Goal: Task Accomplishment & Management: Use online tool/utility

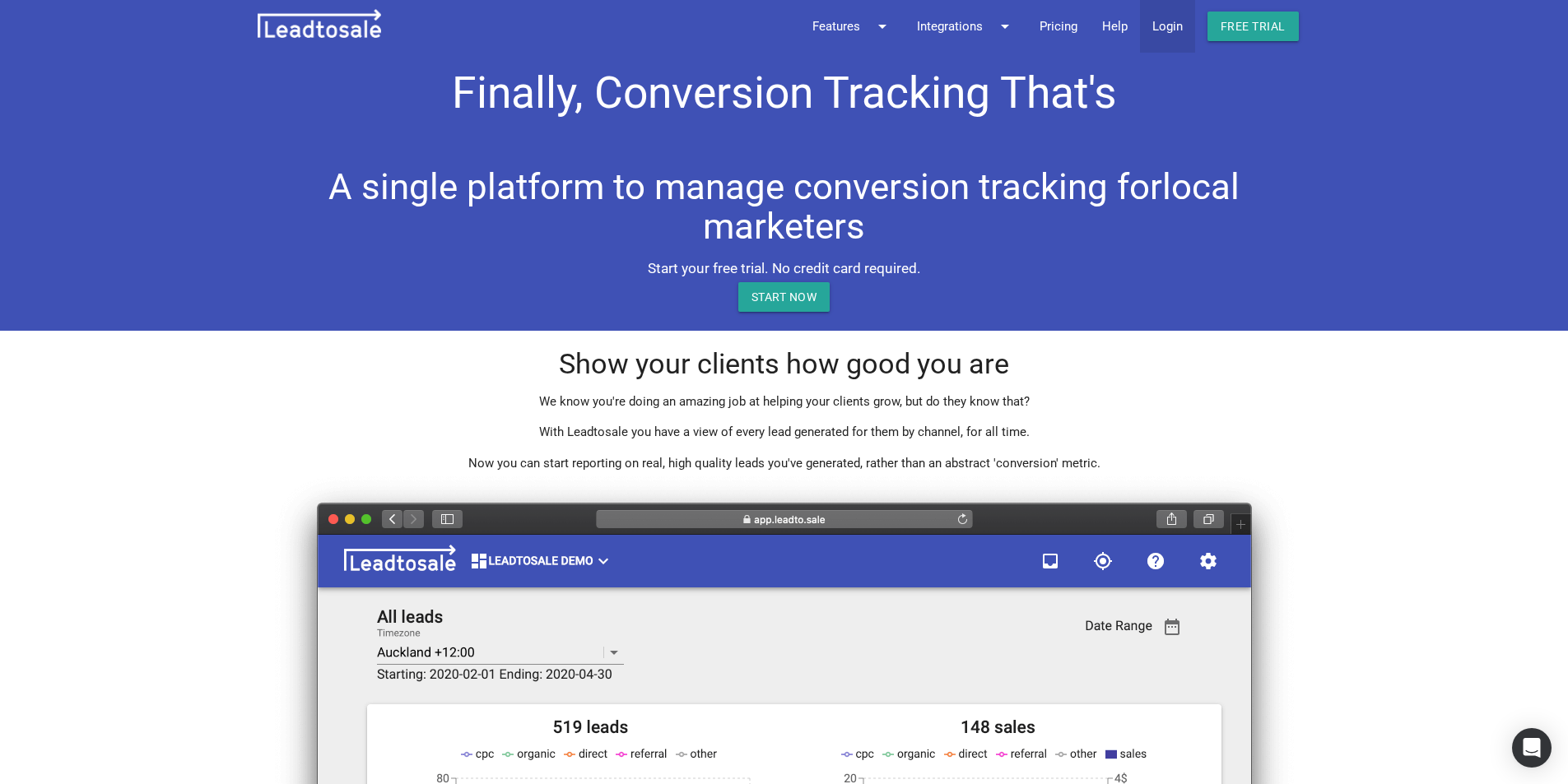
click at [1167, 26] on link "Login" at bounding box center [1168, 26] width 55 height 53
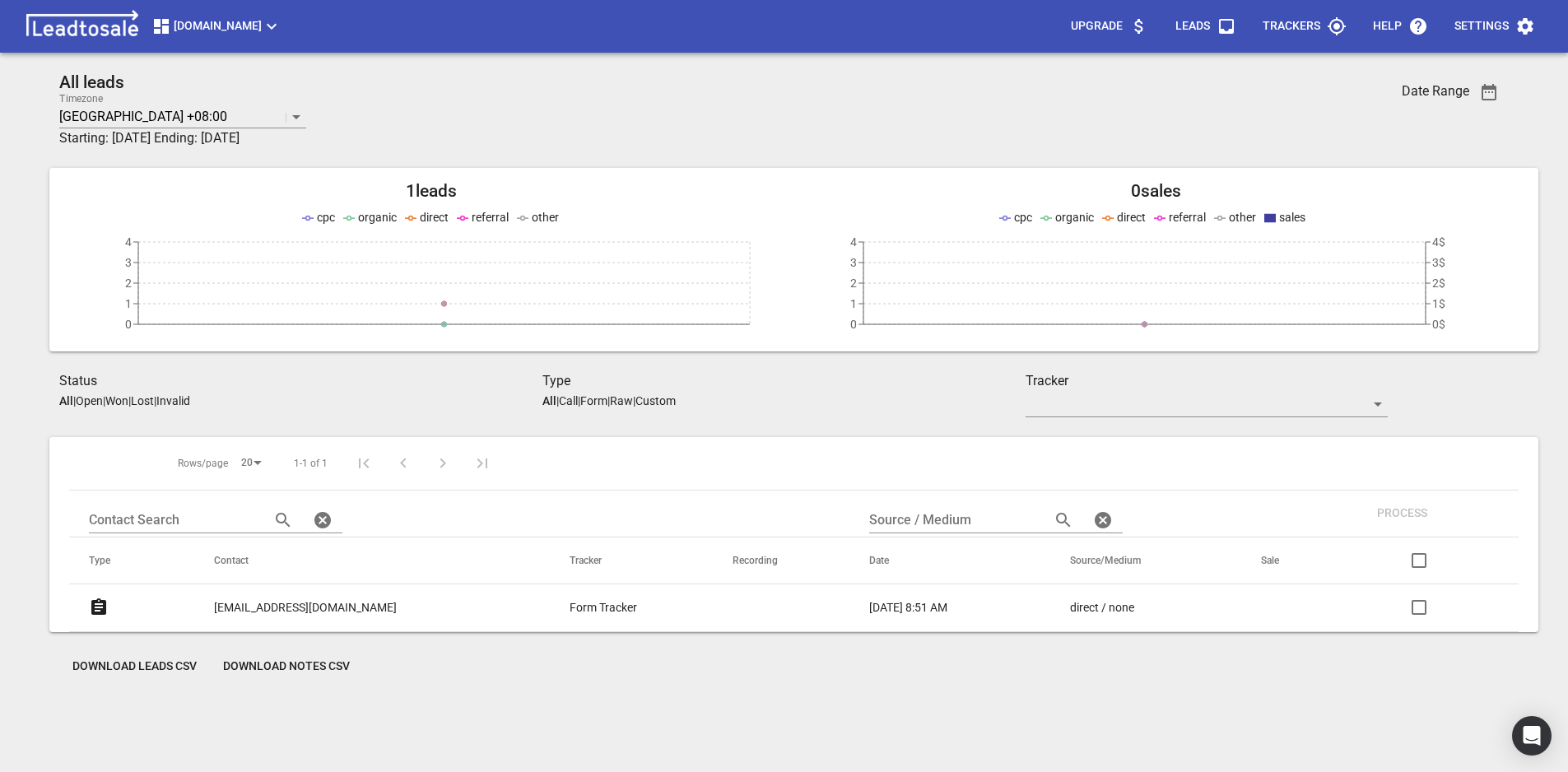
click at [270, 23] on span "[DOMAIN_NAME]" at bounding box center [216, 26] width 130 height 20
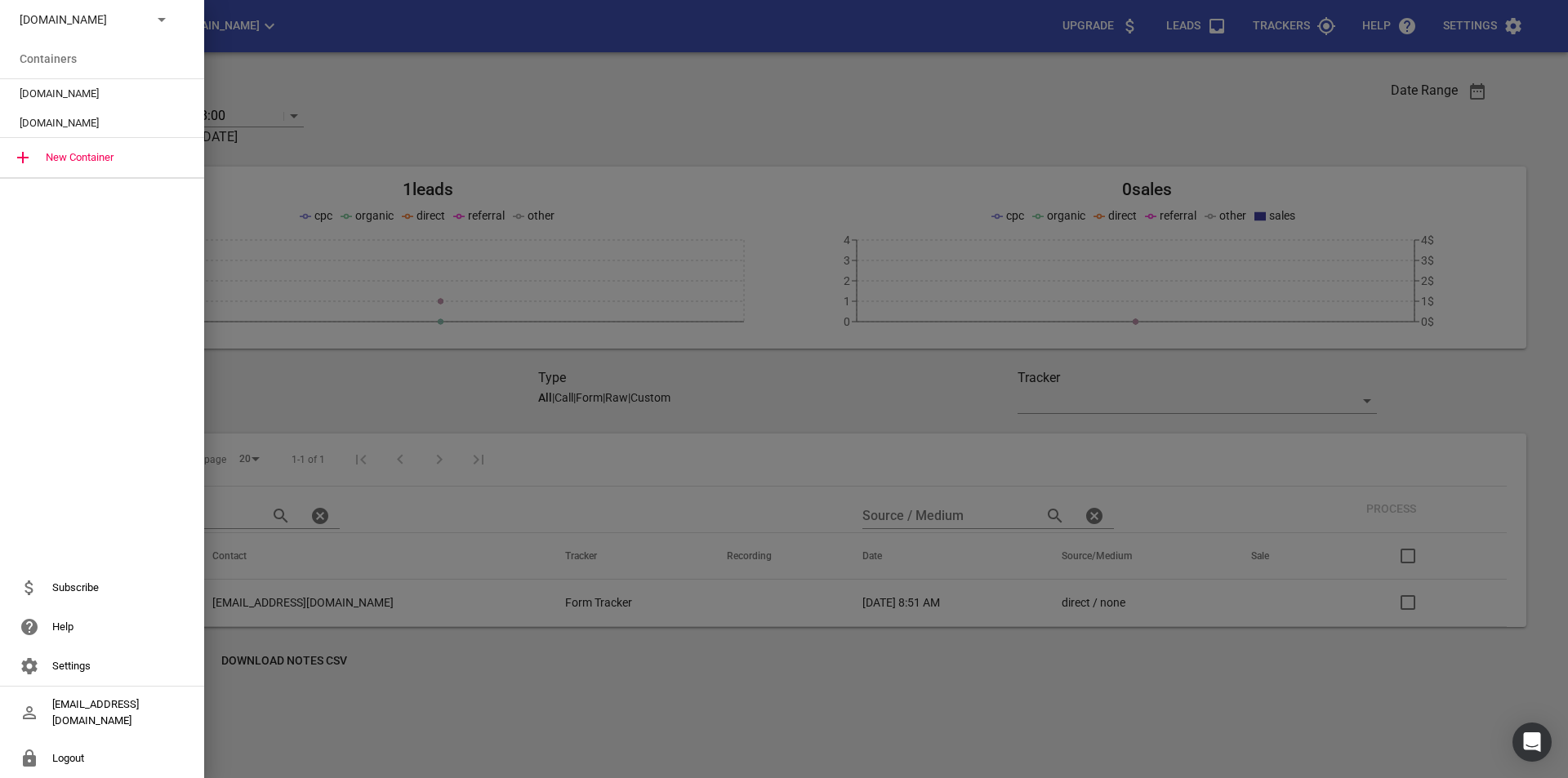
click at [165, 24] on icon at bounding box center [161, 20] width 20 height 20
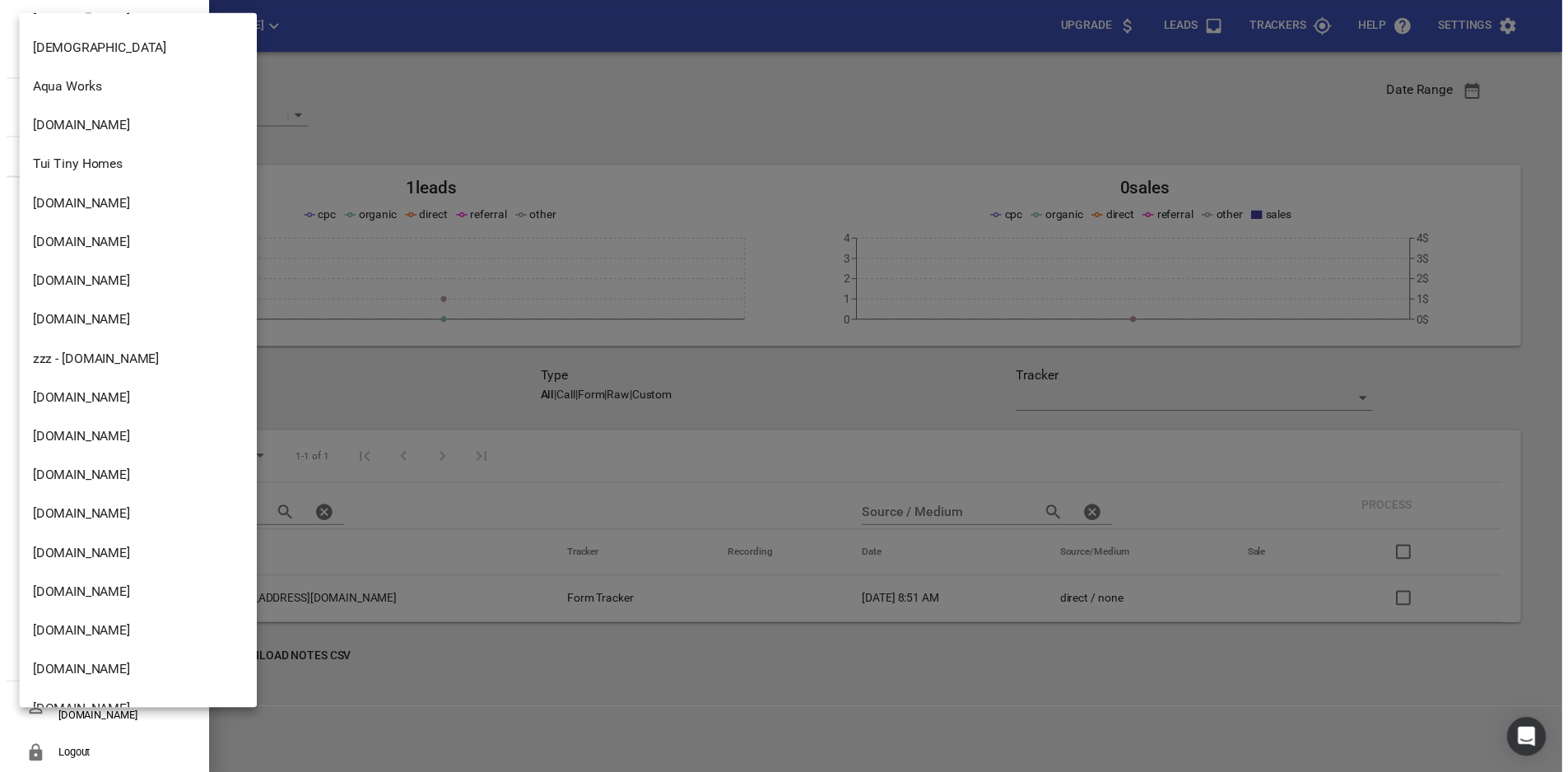
scroll to position [812, 0]
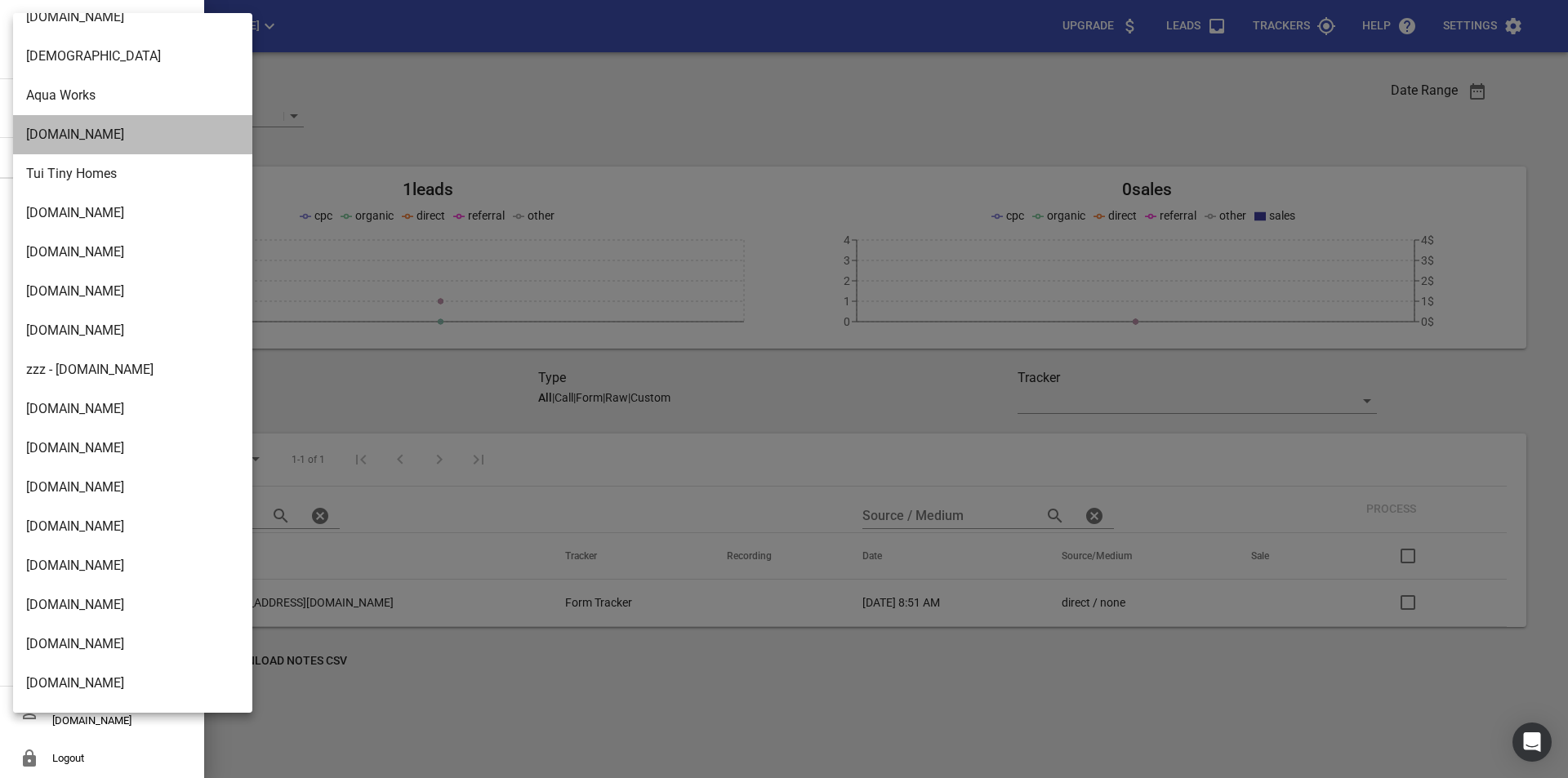
click at [64, 134] on li "Emilymaybridal.com" at bounding box center [138, 135] width 252 height 39
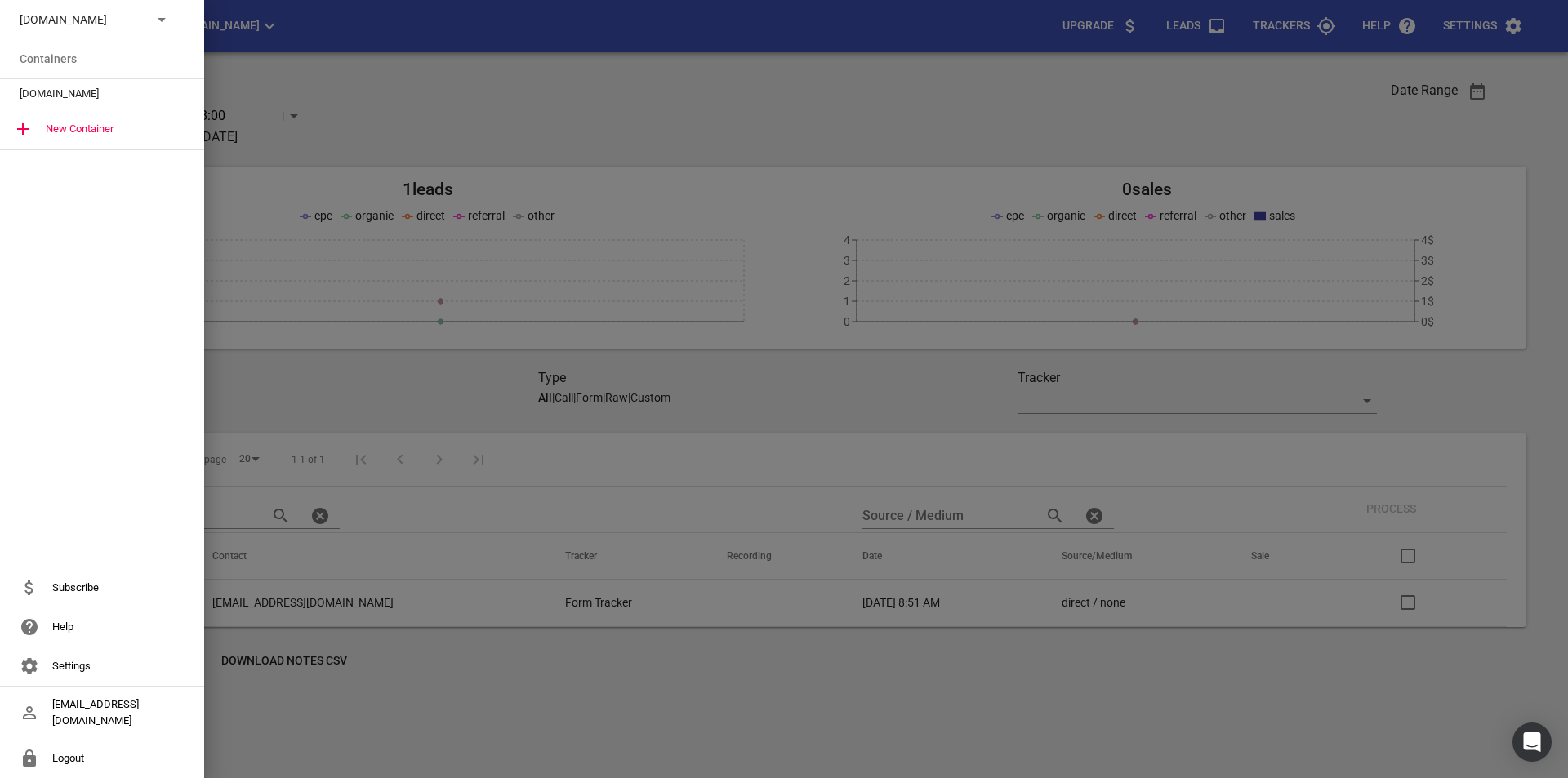
click at [88, 95] on span "Emilymaybridal.com" at bounding box center [95, 94] width 152 height 16
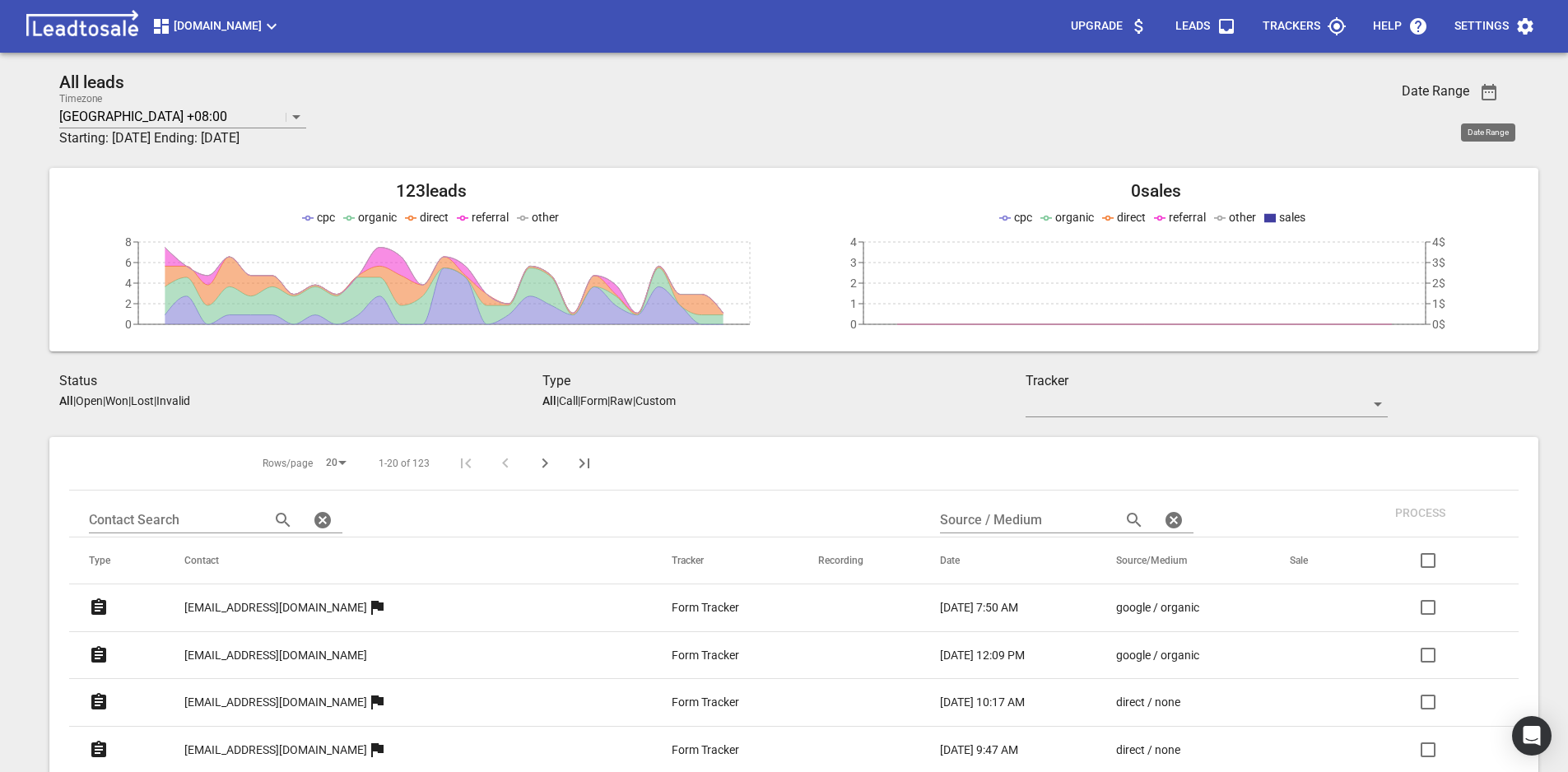
click at [1482, 95] on icon "button" at bounding box center [1489, 92] width 15 height 17
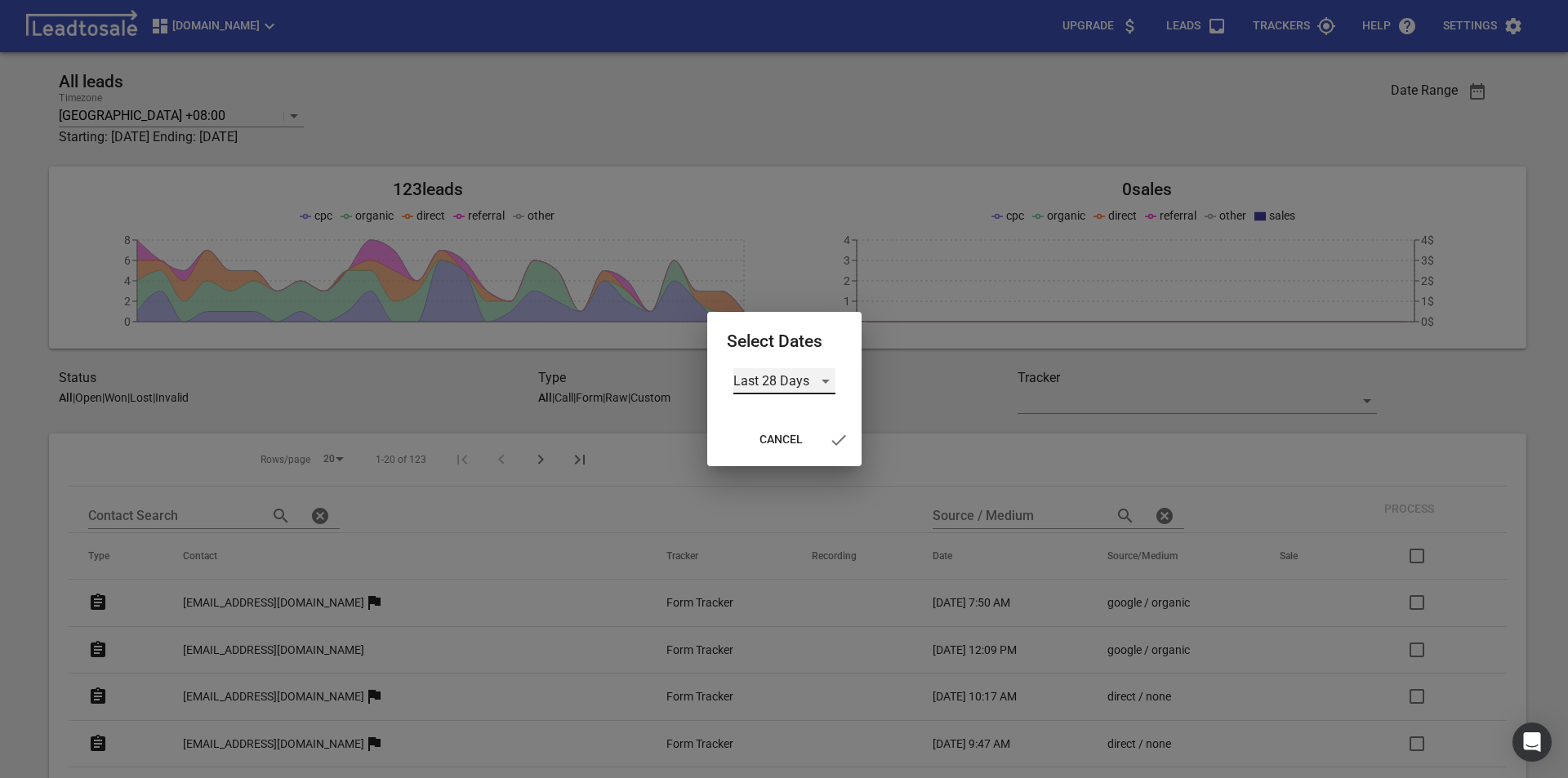
click at [827, 377] on div "Last 28 Days" at bounding box center [784, 382] width 102 height 26
click at [776, 483] on li "Custom" at bounding box center [784, 499] width 102 height 39
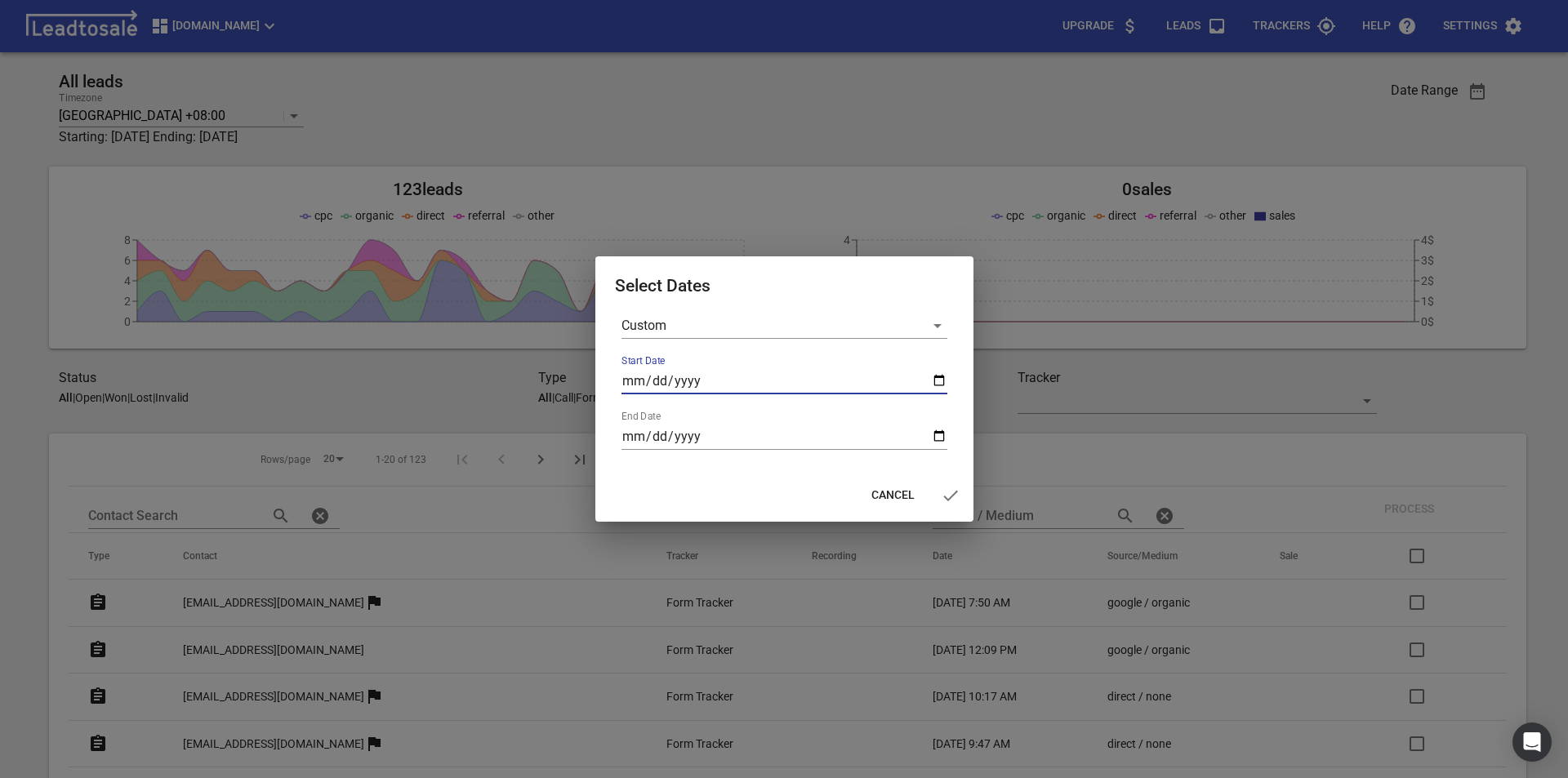
click at [946, 382] on input "Start Date" at bounding box center [785, 382] width 326 height 26
type input "2025-07-21"
click at [936, 438] on input "End Date" at bounding box center [785, 436] width 326 height 26
type input "2025-08-21"
click at [942, 501] on icon "button" at bounding box center [950, 495] width 20 height 20
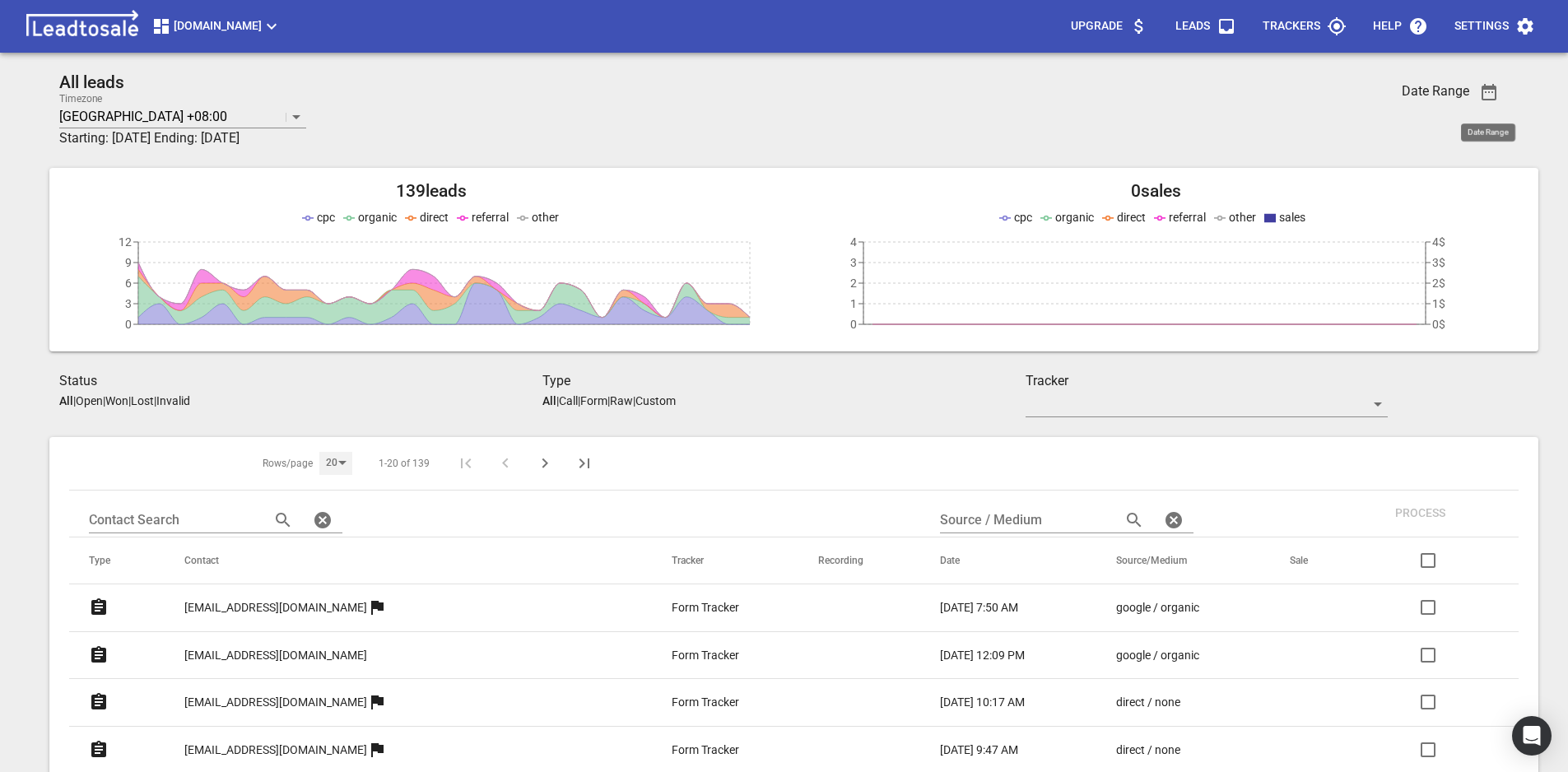
click at [320, 461] on div "20" at bounding box center [336, 462] width 33 height 22
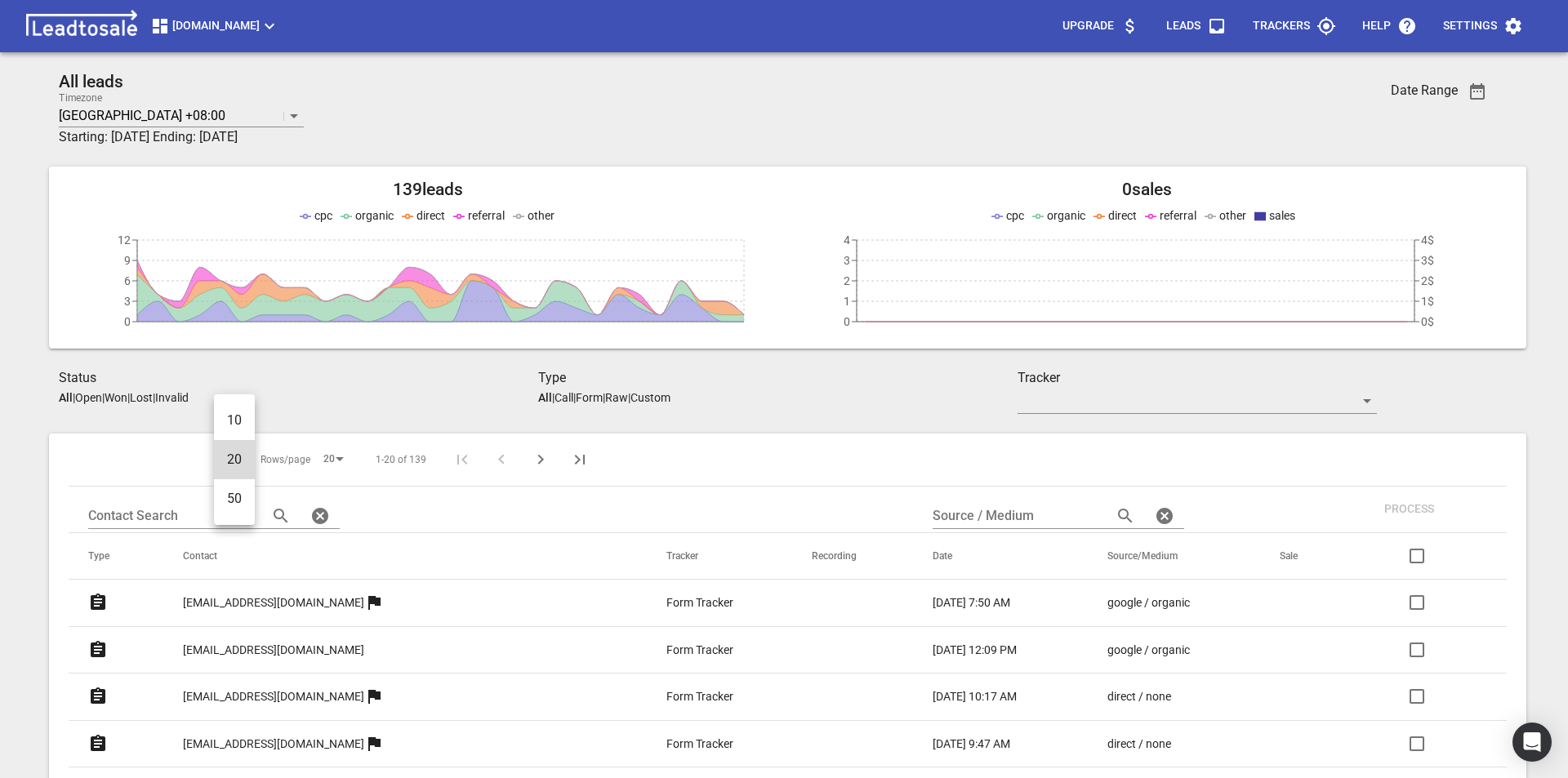
click at [240, 497] on li "50" at bounding box center [234, 499] width 41 height 39
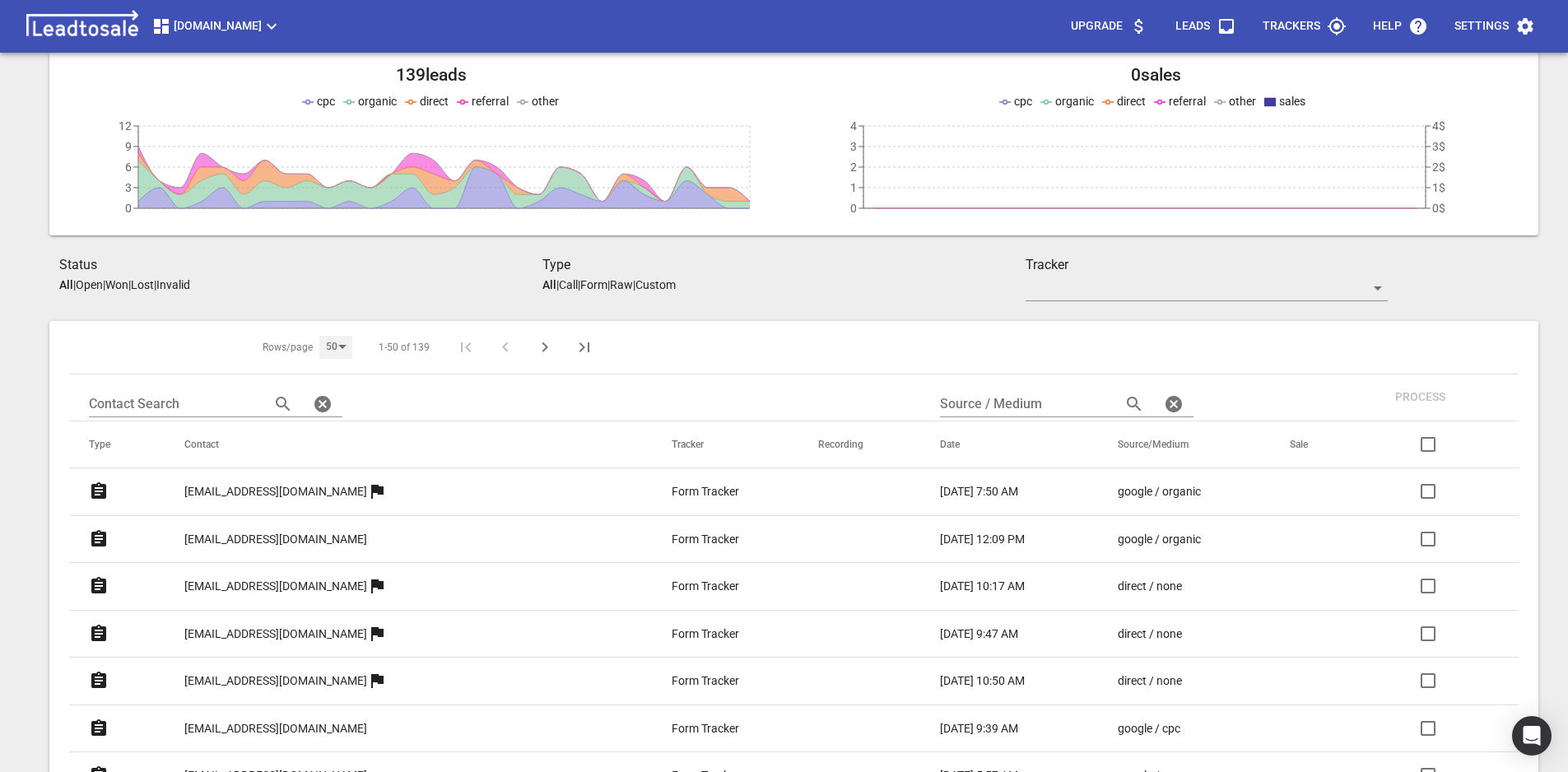
scroll to position [99, 0]
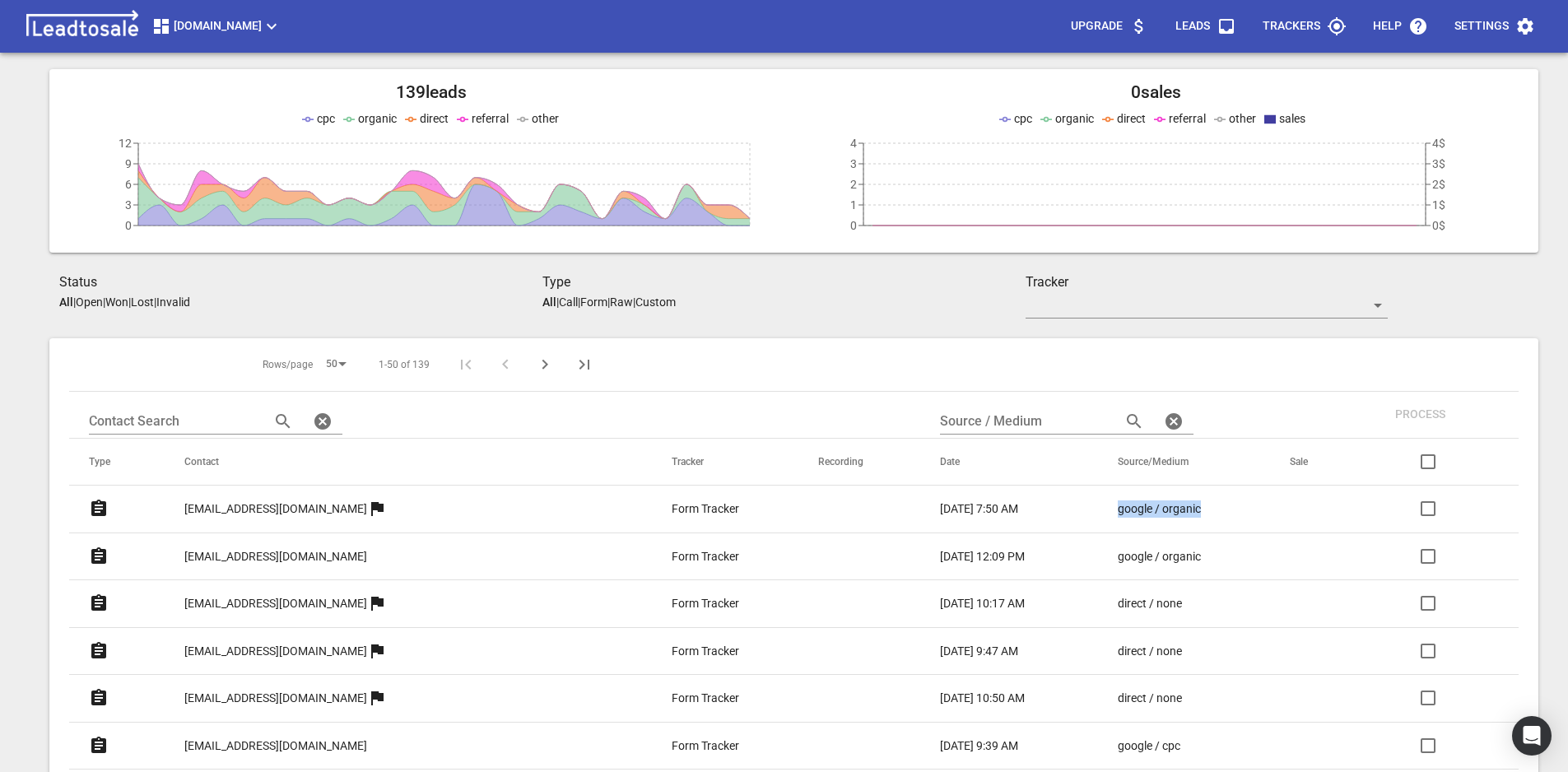
drag, startPoint x: 1045, startPoint y: 500, endPoint x: 1138, endPoint y: 514, distance: 94.0
click at [1138, 514] on td "google / organic" at bounding box center [1184, 509] width 173 height 48
copy p "google / organic"
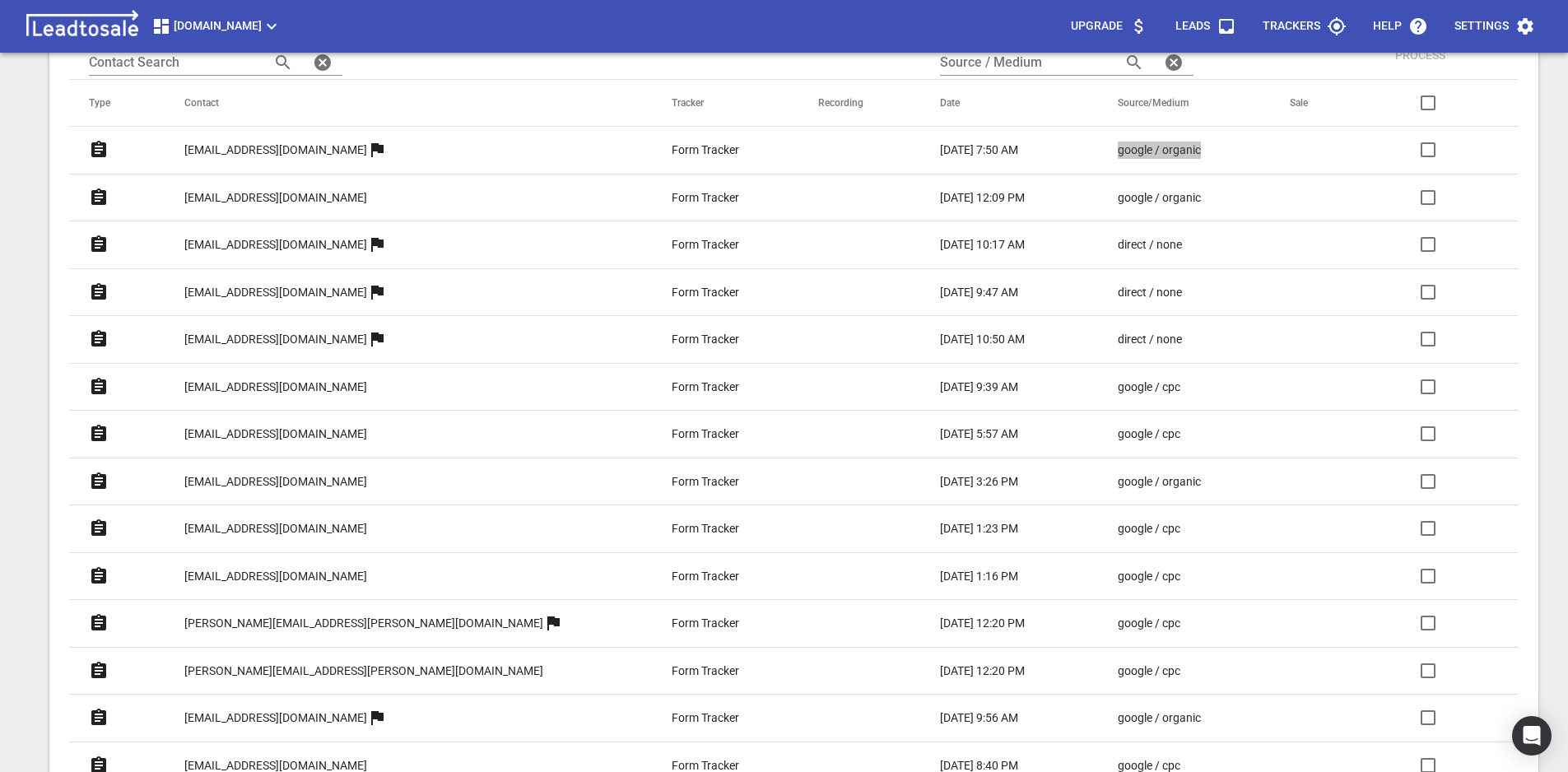
scroll to position [428, 0]
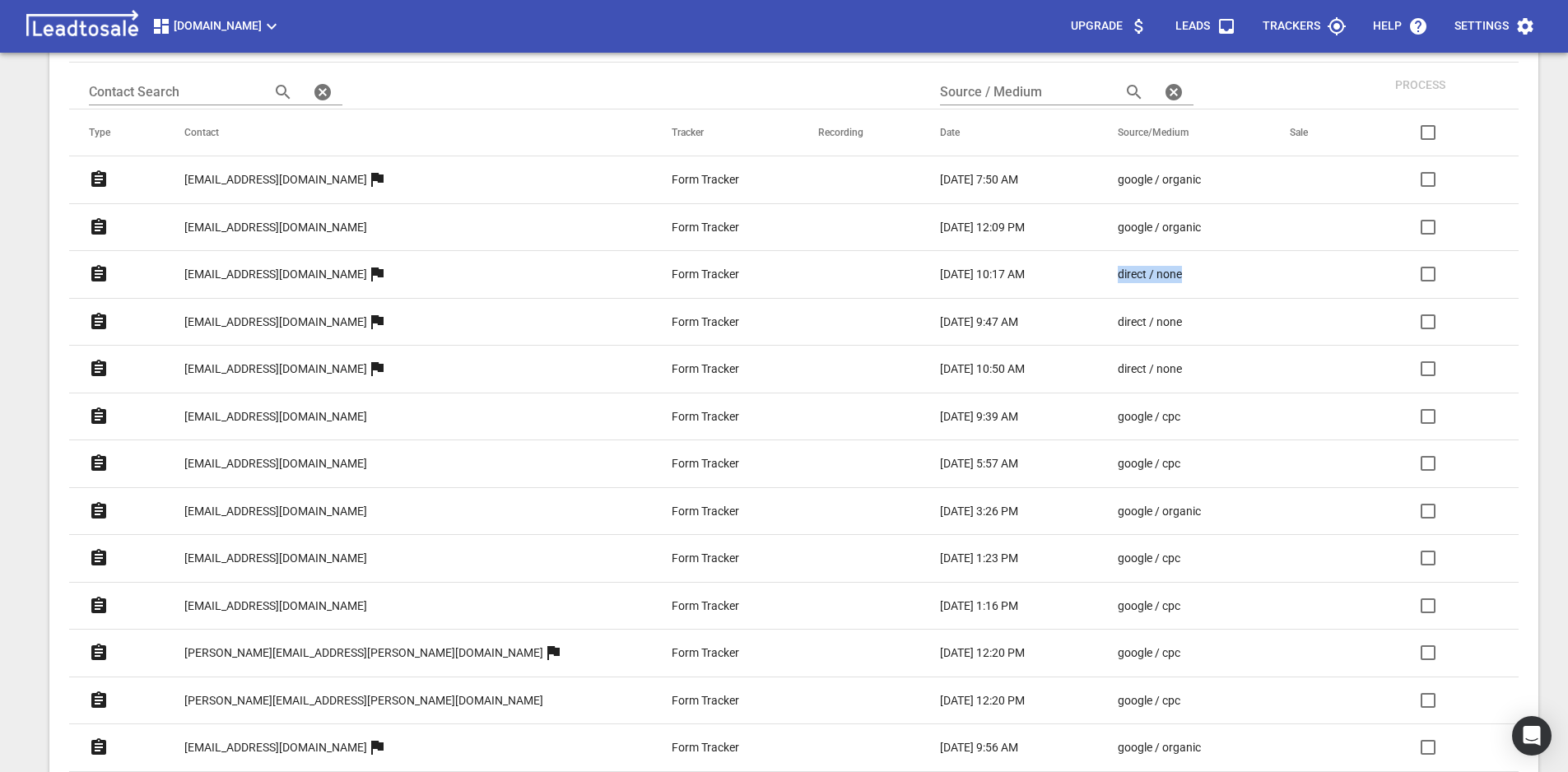
drag, startPoint x: 1047, startPoint y: 272, endPoint x: 1127, endPoint y: 270, distance: 80.0
click at [1125, 270] on td "direct / none" at bounding box center [1184, 275] width 173 height 48
copy p "direct / none"
drag, startPoint x: 1069, startPoint y: 411, endPoint x: 1123, endPoint y: 411, distance: 54.0
click at [1123, 411] on td "google / cpc" at bounding box center [1184, 416] width 173 height 48
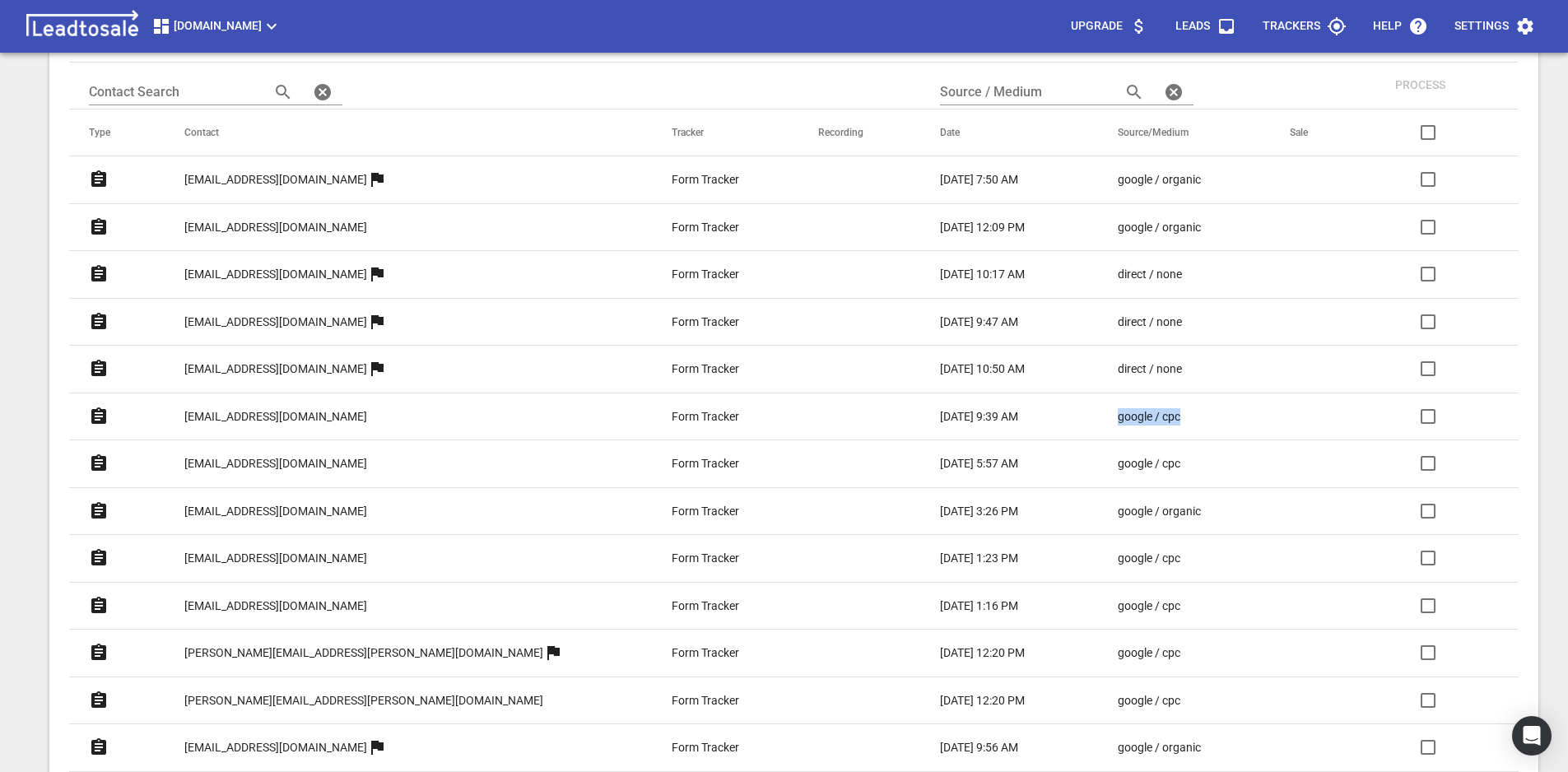
copy p "google / cpc"
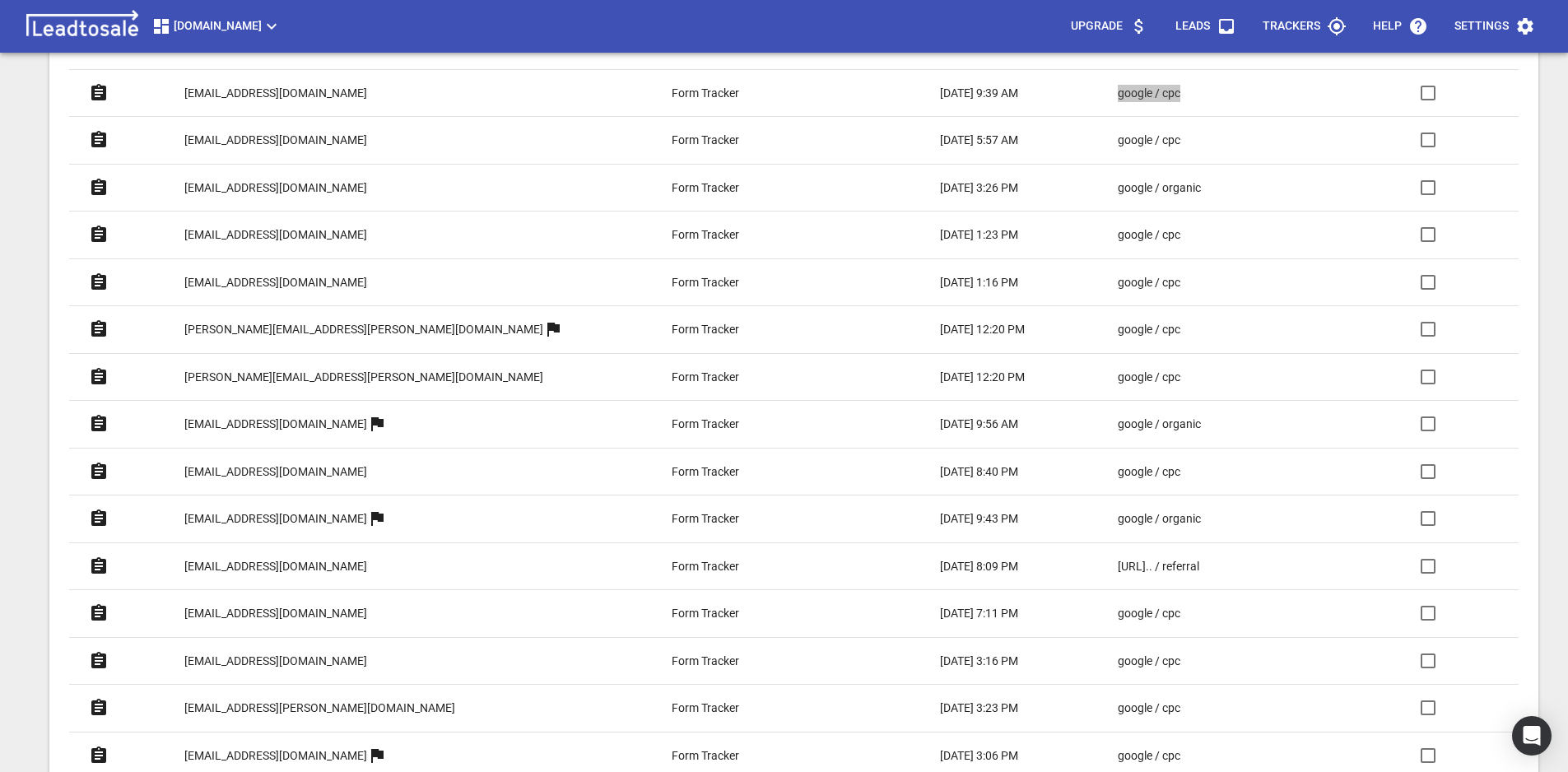
scroll to position [757, 0]
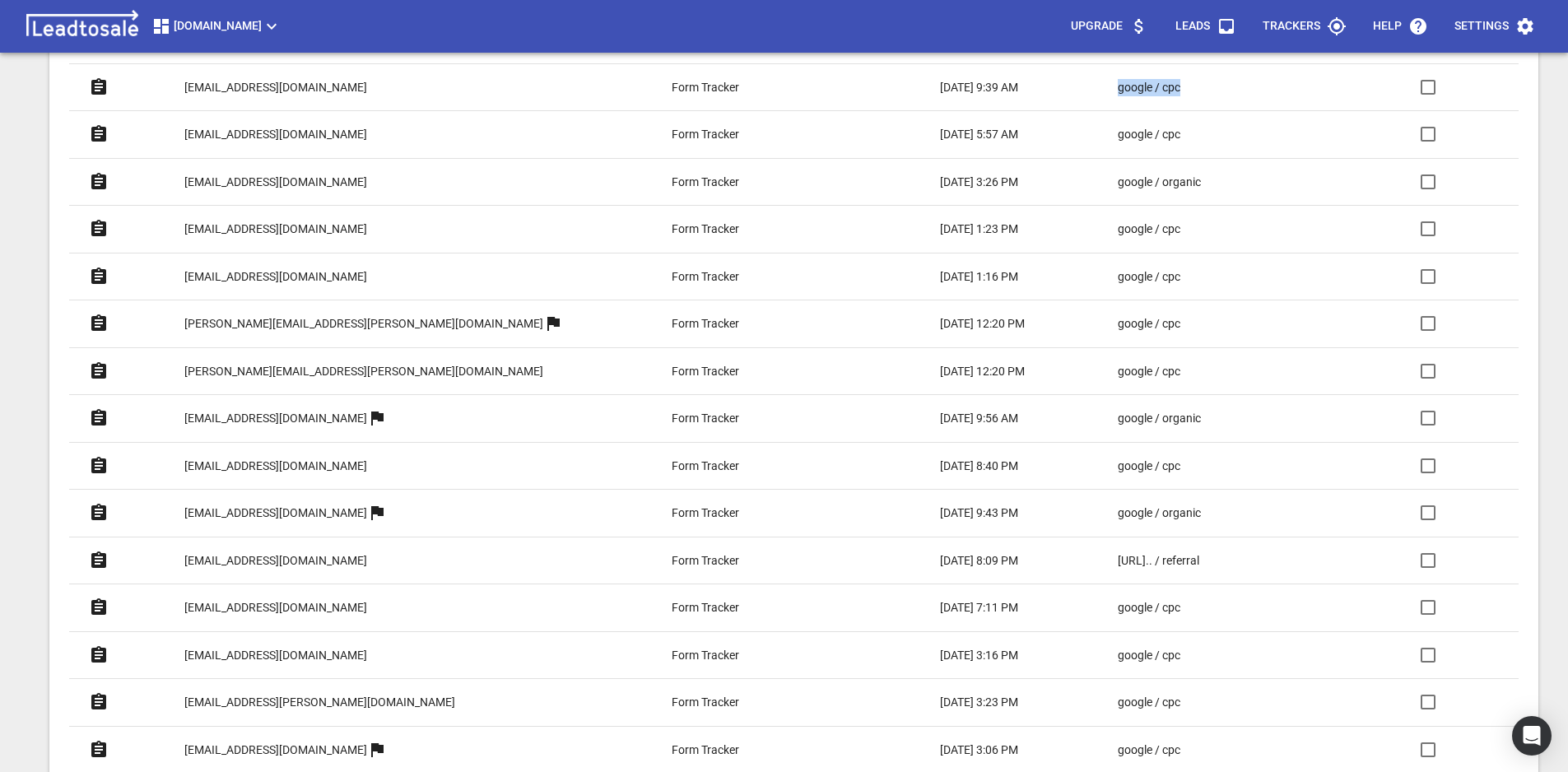
drag, startPoint x: 1040, startPoint y: 559, endPoint x: 1175, endPoint y: 561, distance: 135.0
click at [1175, 561] on td "https://kellyl... / referral" at bounding box center [1184, 561] width 173 height 48
copy p "https://kellyl... / referral"
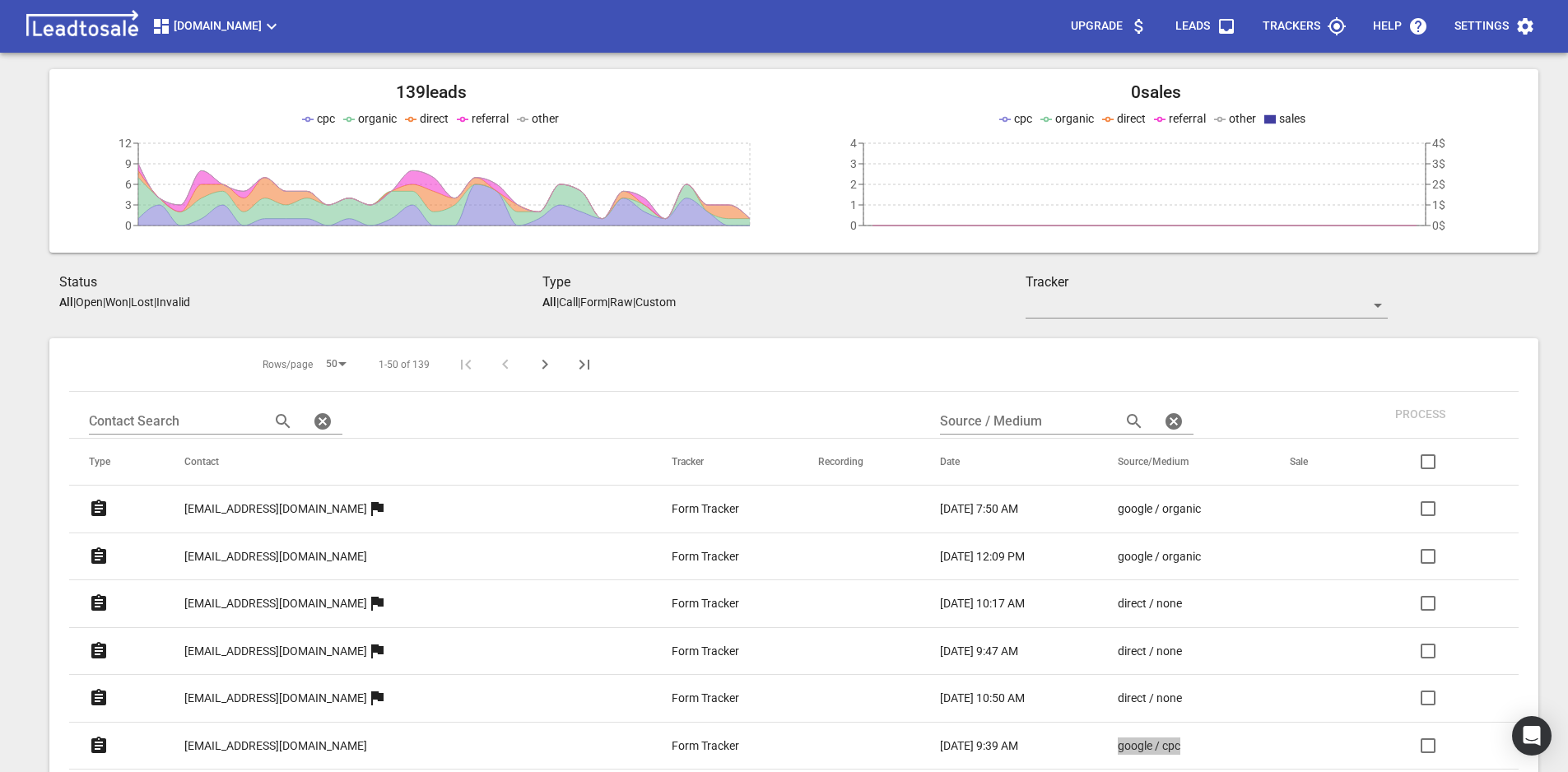
scroll to position [181, 0]
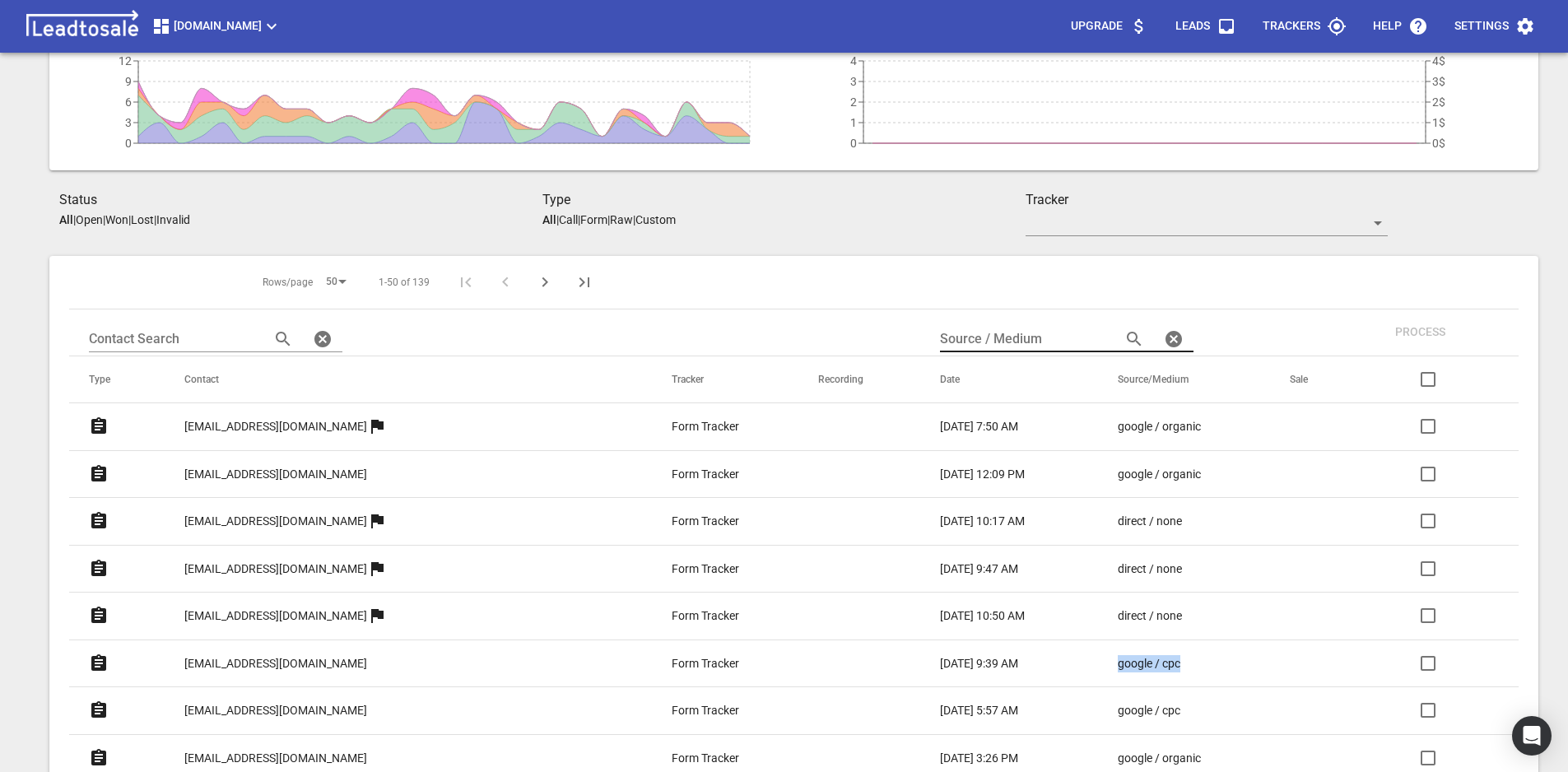
click at [969, 335] on input "text" at bounding box center [1023, 339] width 168 height 26
paste input "direct / none"
type input "direct / none"
drag, startPoint x: 190, startPoint y: 426, endPoint x: 338, endPoint y: 427, distance: 148.0
click at [338, 427] on td "info@emilymaybridal.com" at bounding box center [408, 427] width 487 height 48
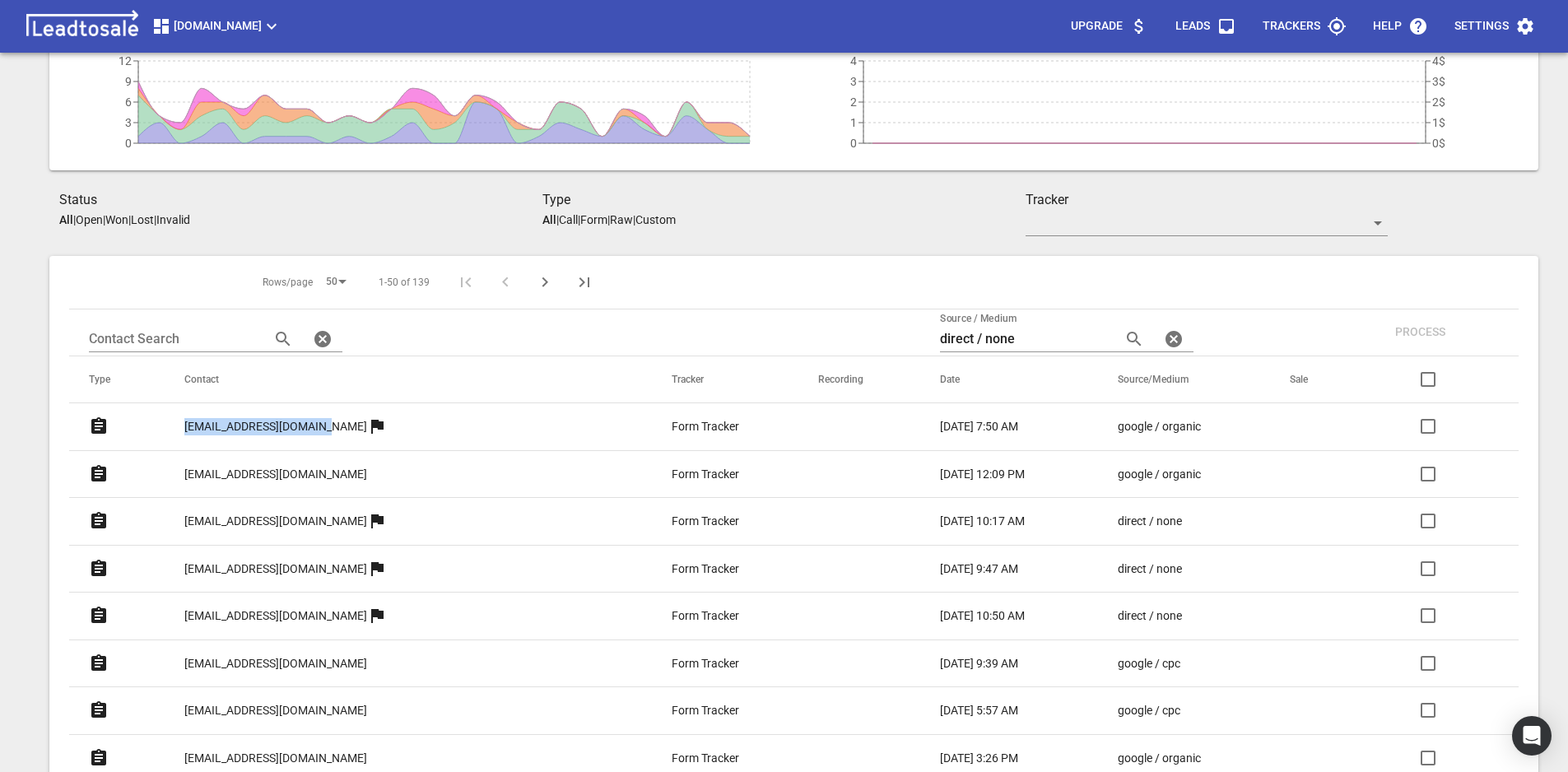
copy p "info@emilymaybridal.com"
click at [161, 344] on input "text" at bounding box center [173, 339] width 168 height 26
paste input "info@emilymaybridal.com"
type input "info@emilymaybridal.com"
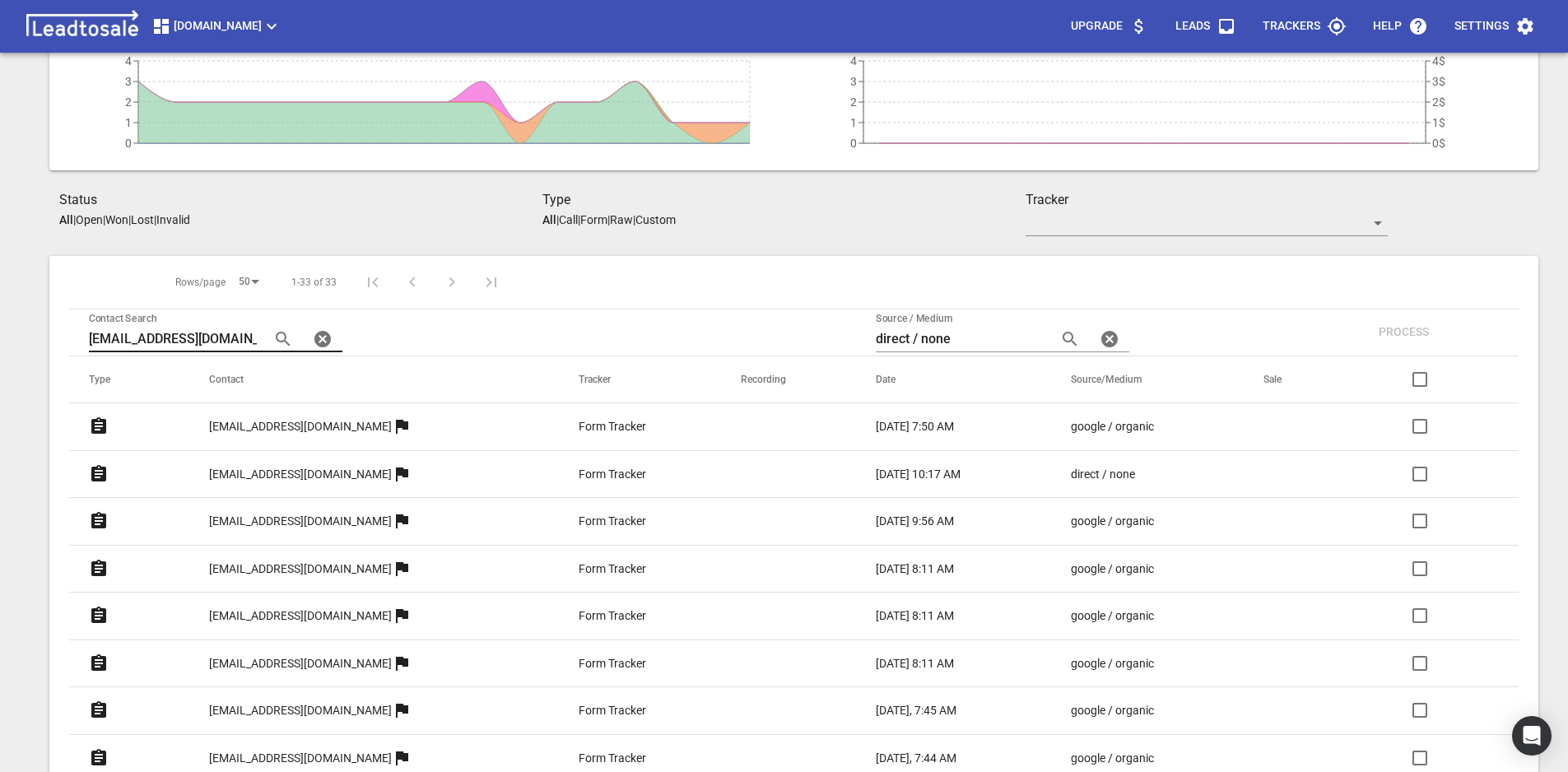
click at [135, 335] on input "info@emilymaybridal.com" at bounding box center [173, 339] width 168 height 26
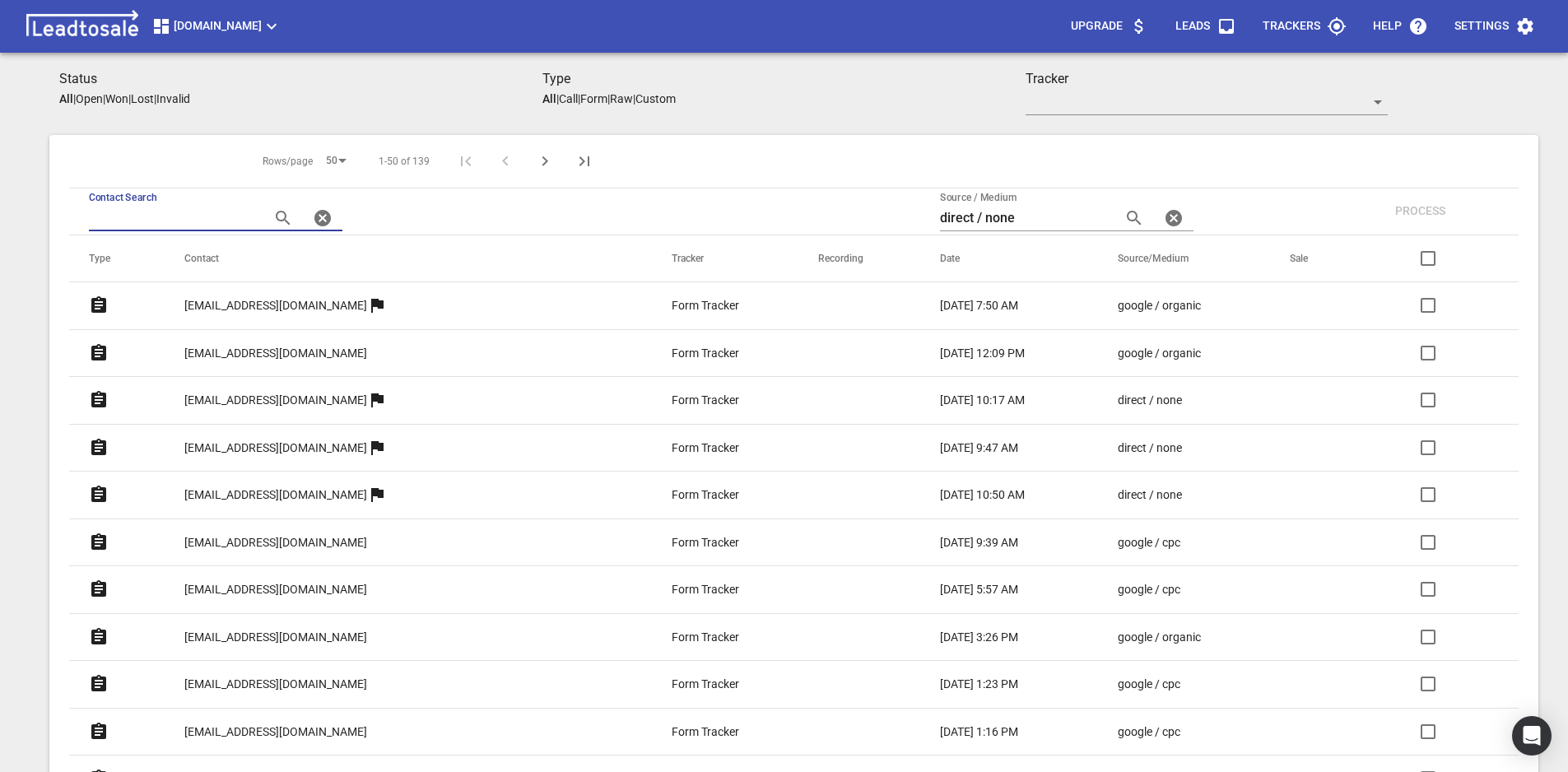
scroll to position [263, 0]
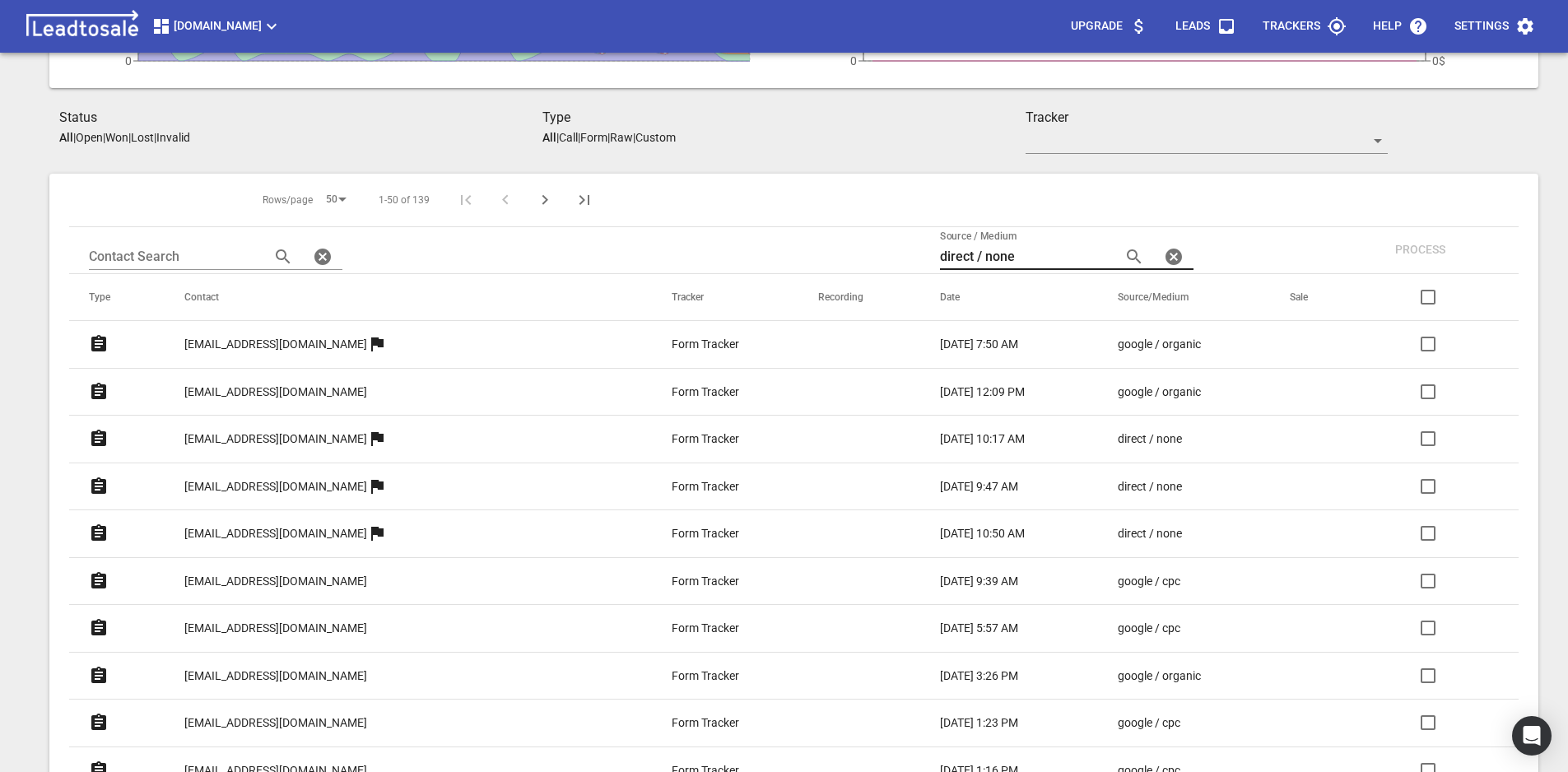
click at [949, 249] on input "direct / none" at bounding box center [1023, 257] width 168 height 26
paste input "google / organic"
type input "google / organic"
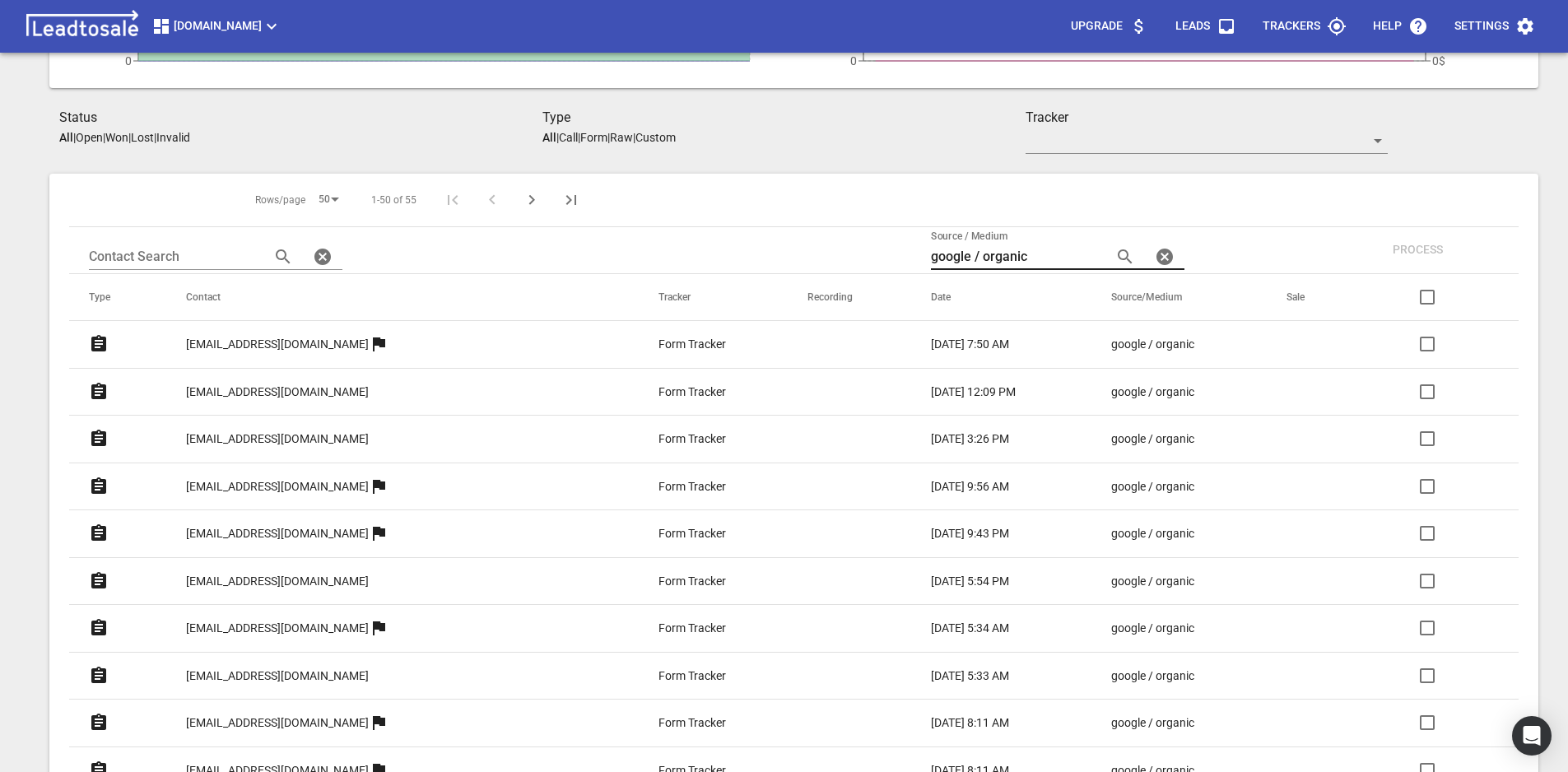
click at [988, 258] on input "google / organic" at bounding box center [1014, 257] width 168 height 26
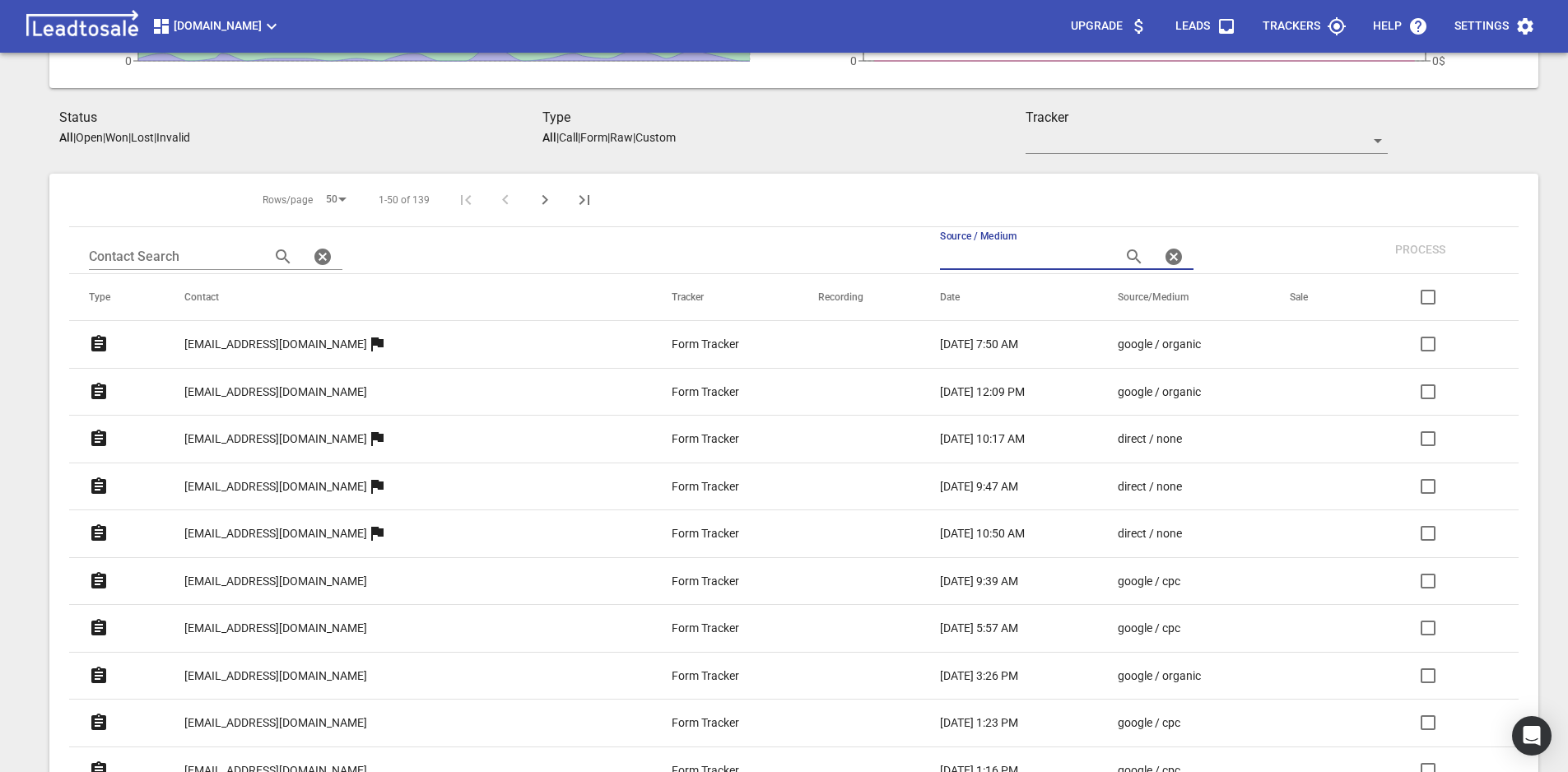
click at [992, 258] on input "text" at bounding box center [1023, 257] width 168 height 26
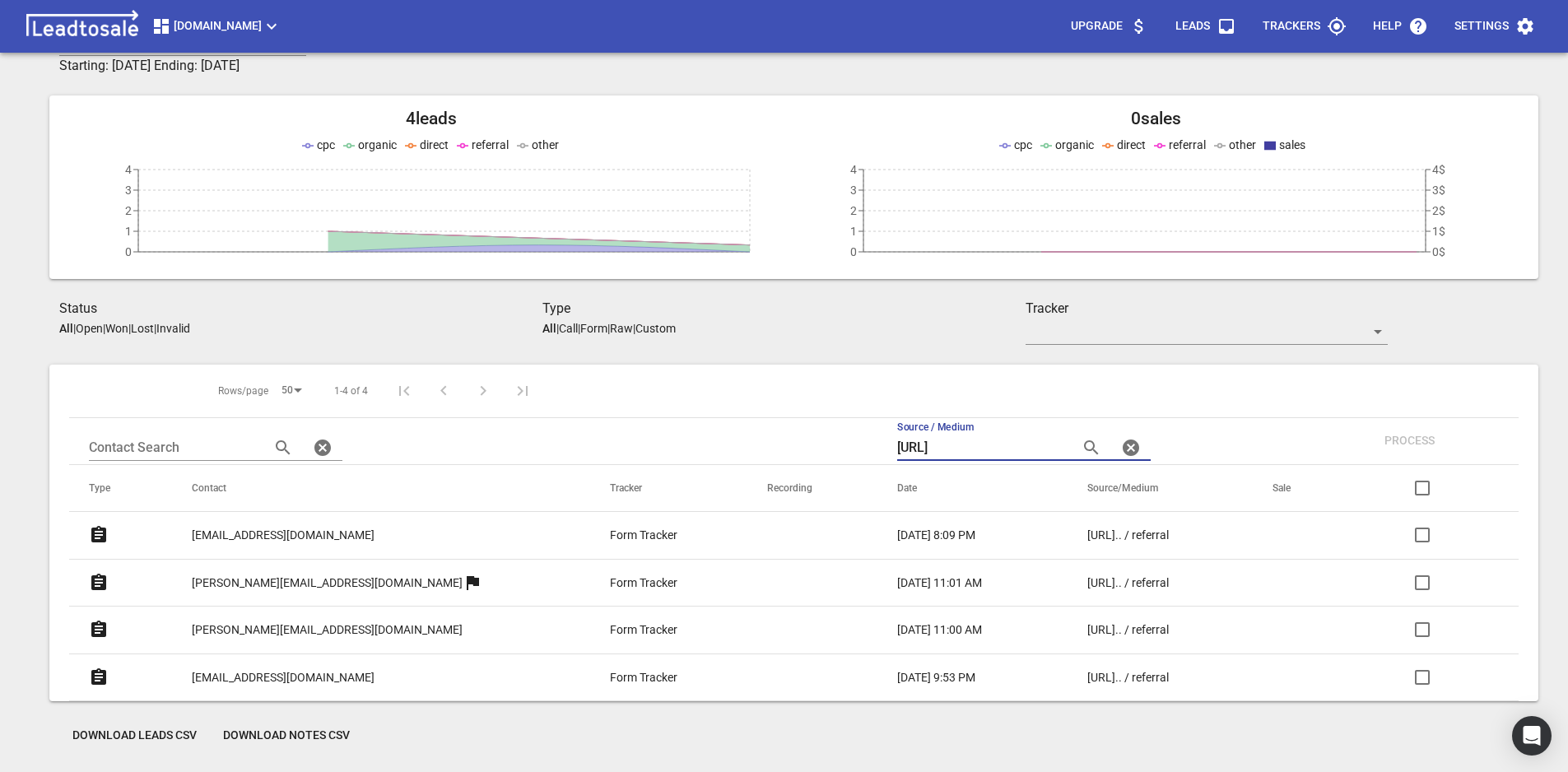
scroll to position [73, 0]
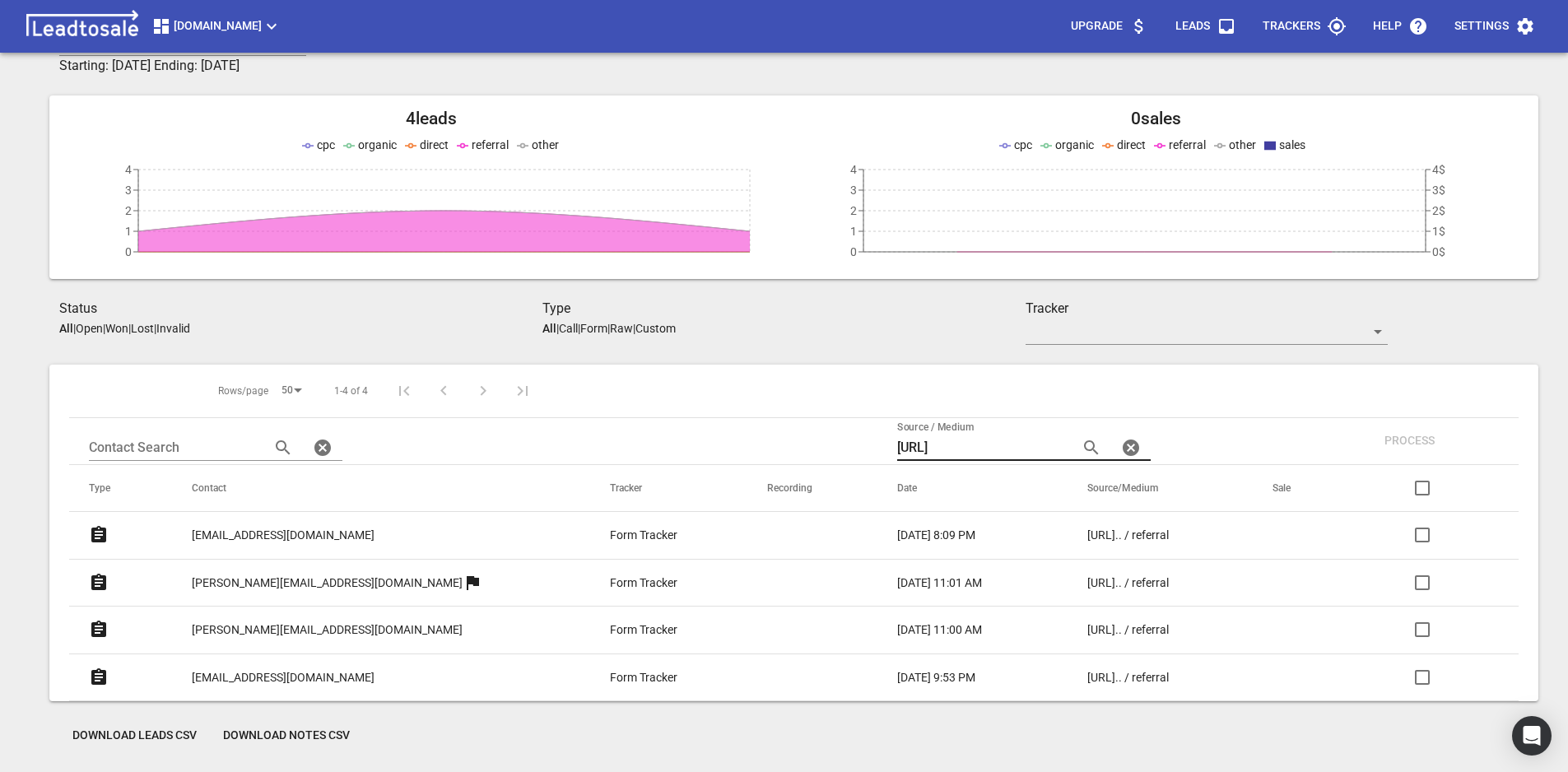
click at [931, 448] on input "https://kellyl" at bounding box center [981, 448] width 168 height 26
paste input "direct / none"
type input "direct / none"
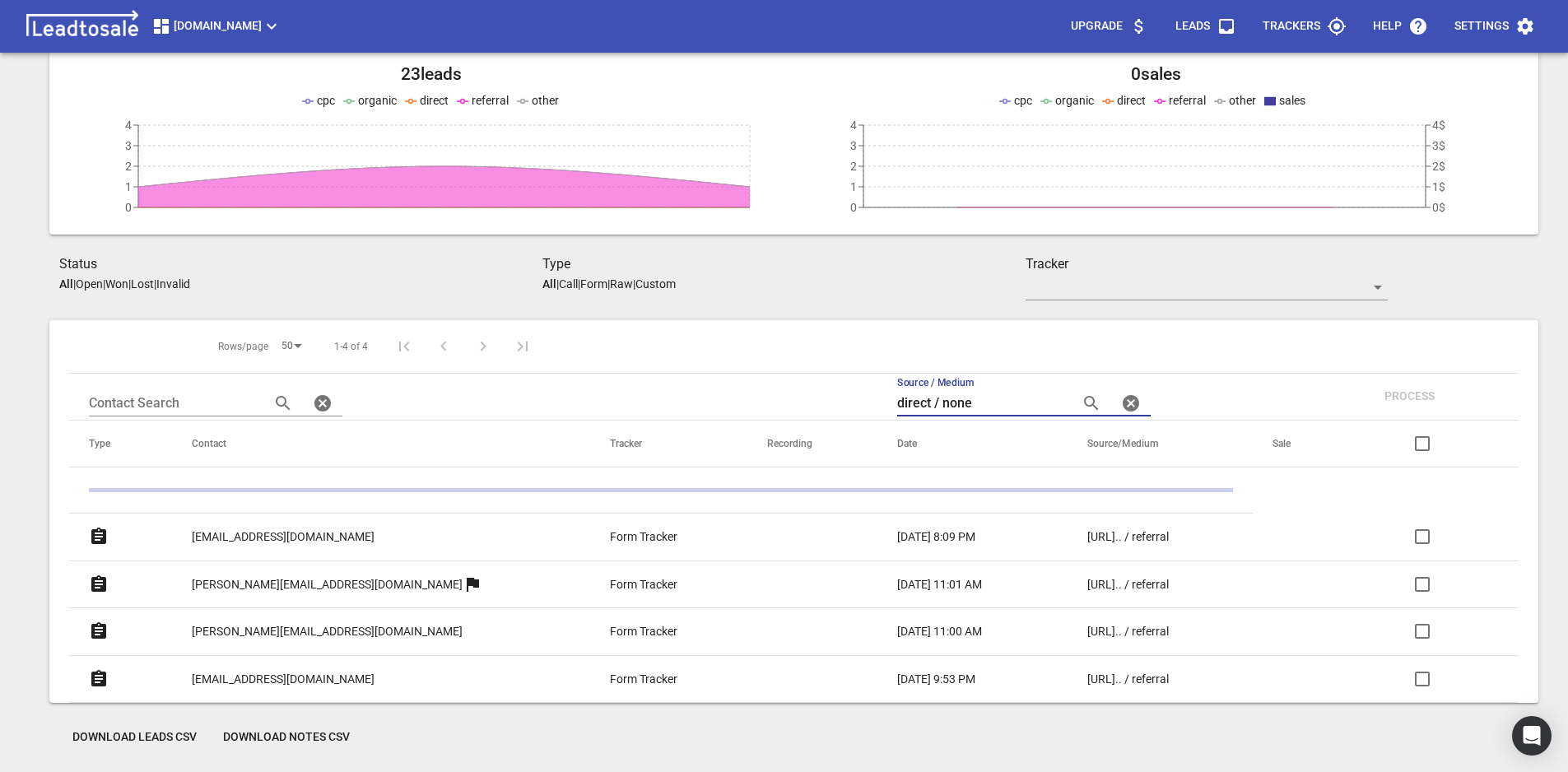
scroll to position [263, 0]
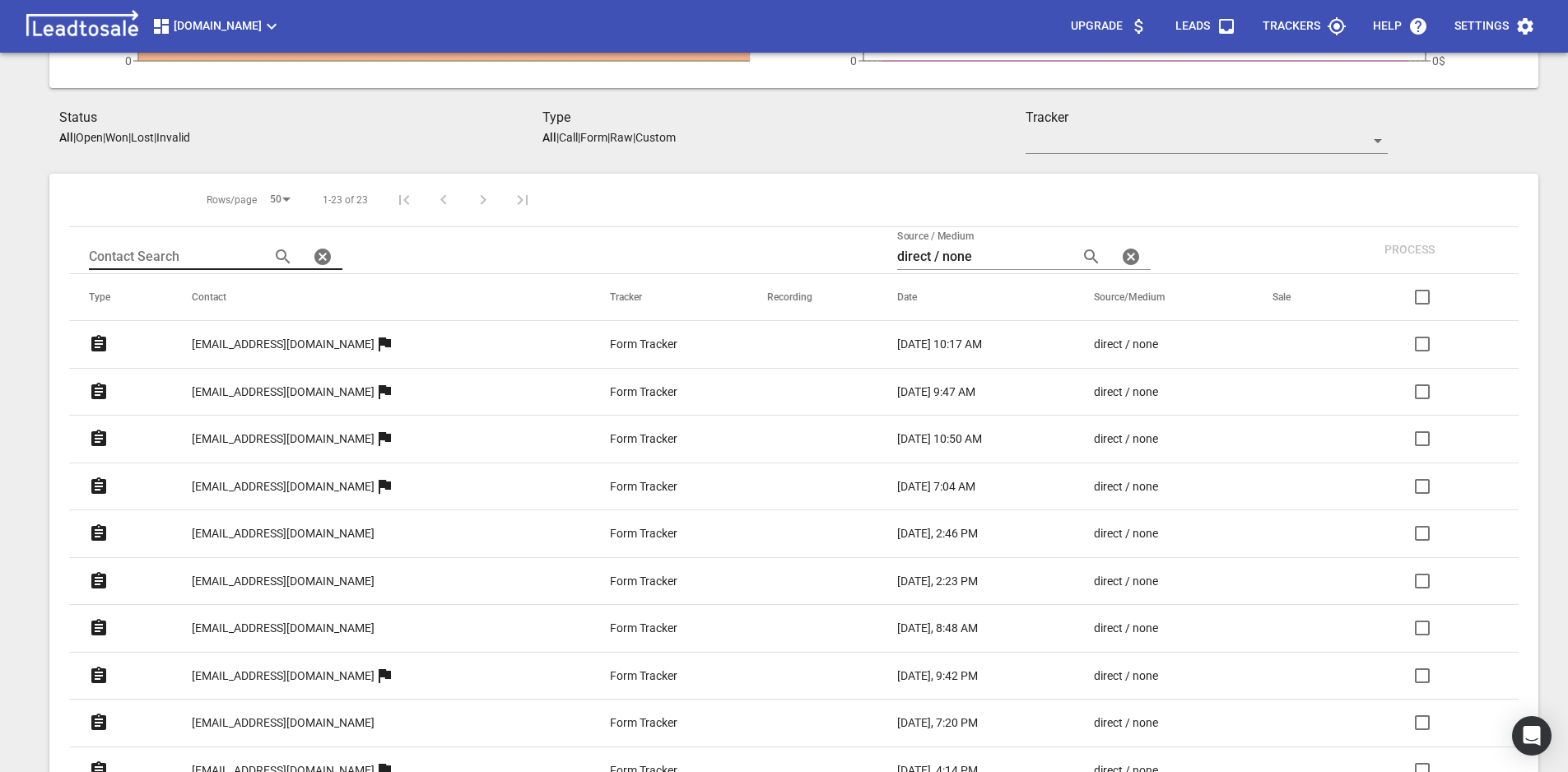
click at [212, 254] on input "text" at bounding box center [173, 257] width 168 height 26
paste input "info@emilymaybridal.com"
type input "info@emilymaybridal.com"
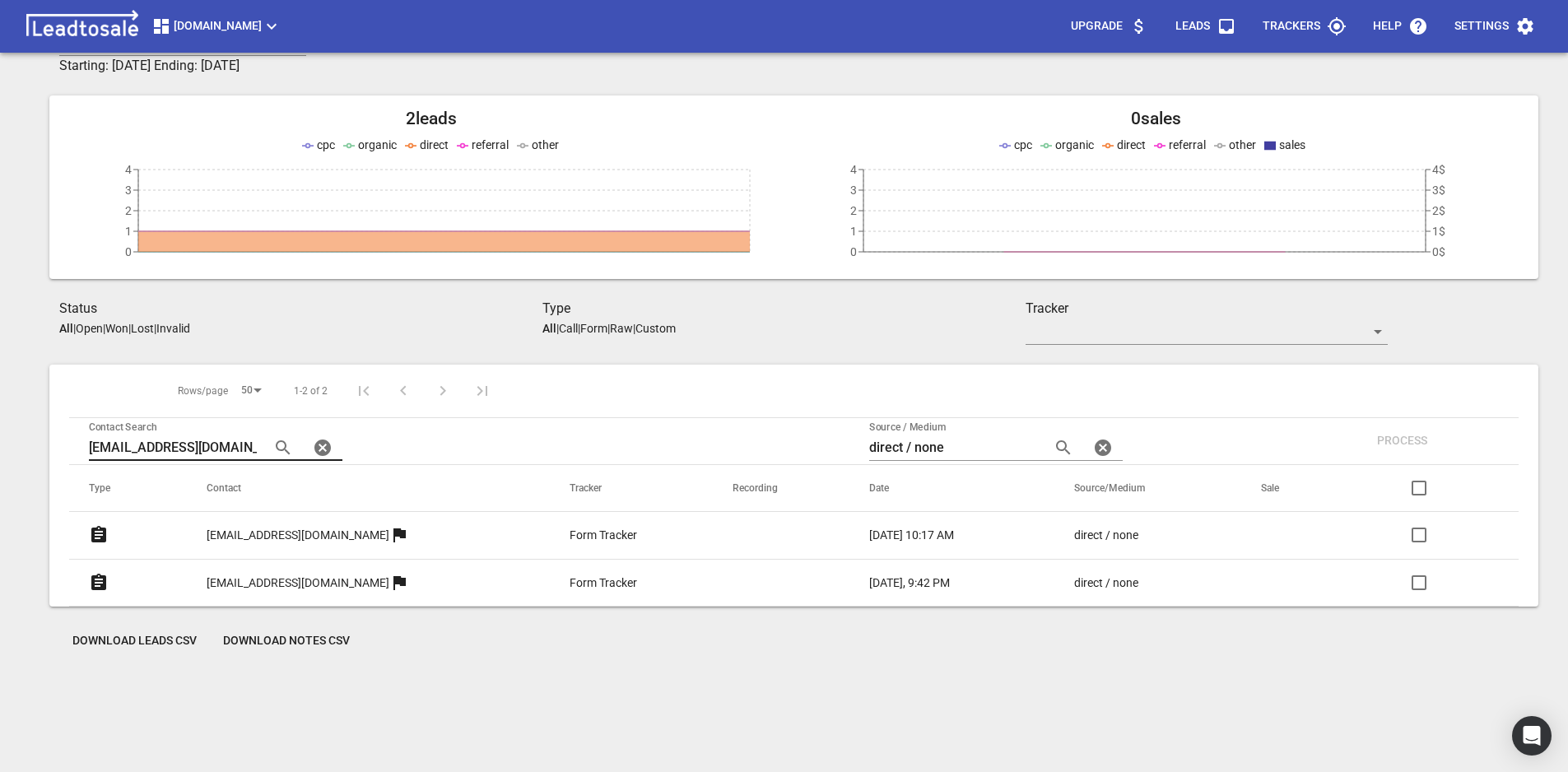
click at [226, 442] on input "info@emilymaybridal.com" at bounding box center [173, 448] width 168 height 26
click at [955, 442] on input "direct / none" at bounding box center [953, 448] width 168 height 26
paste input "google / cpc"
type input "google / cpc"
click at [148, 443] on input "info@emilymaybridal.com" at bounding box center [173, 448] width 168 height 26
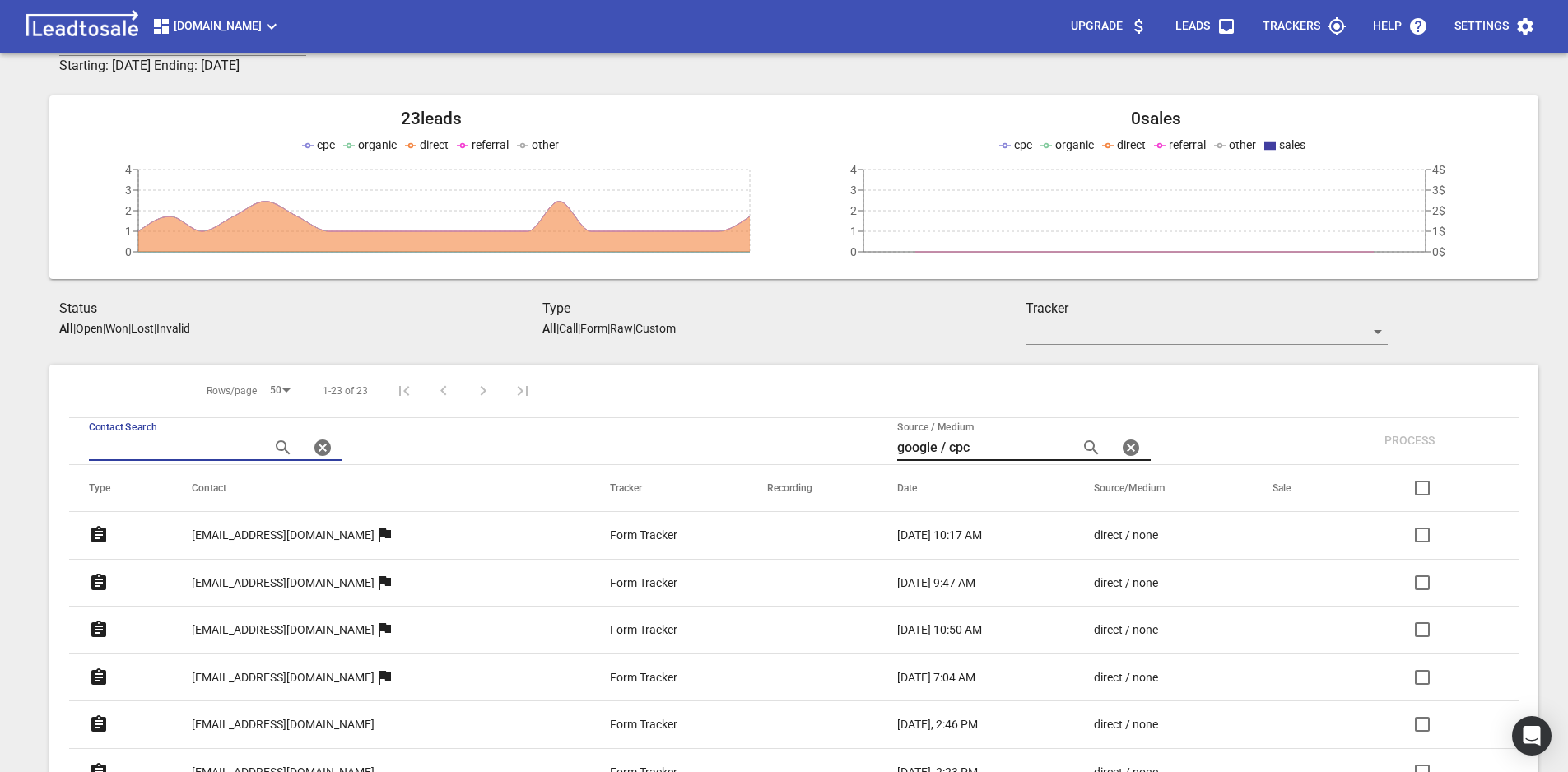
click at [972, 445] on input "google / cpc" at bounding box center [981, 448] width 168 height 26
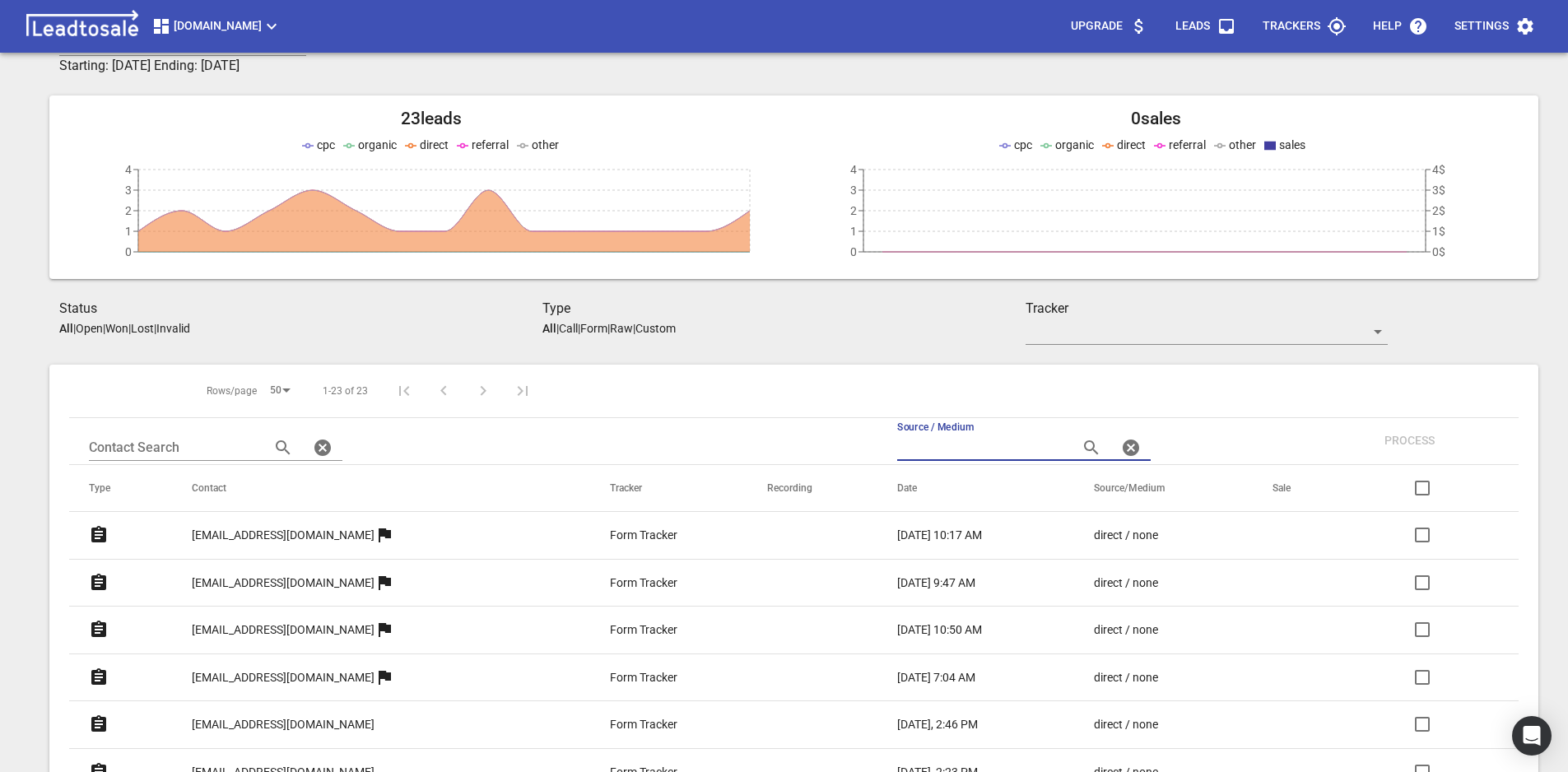
paste input "google / cpc"
type input "google / cpc"
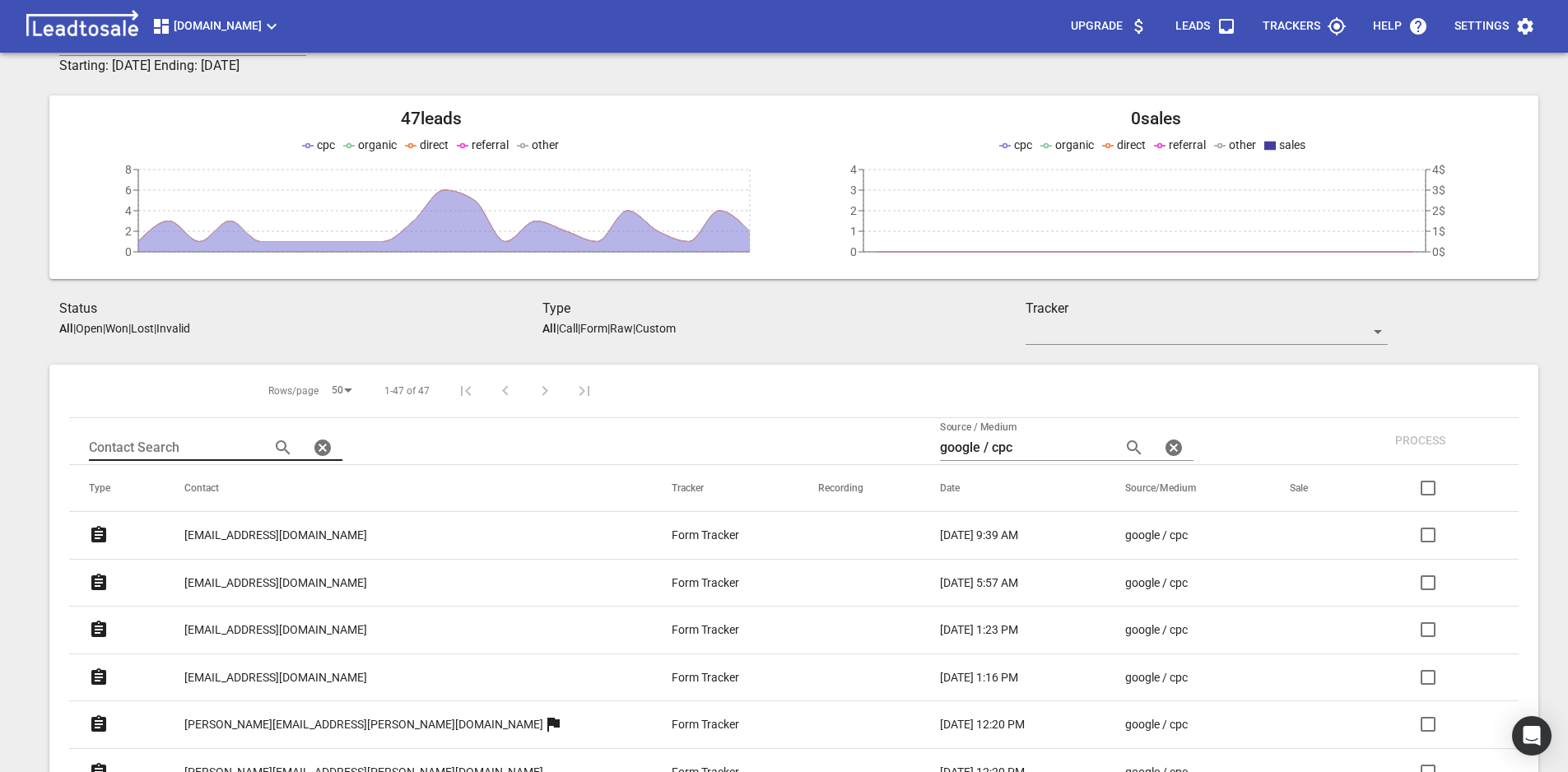
click at [192, 459] on input "text" at bounding box center [173, 448] width 168 height 26
paste input "info@emilymaybridal.com"
type input "info@emilymaybridal.com"
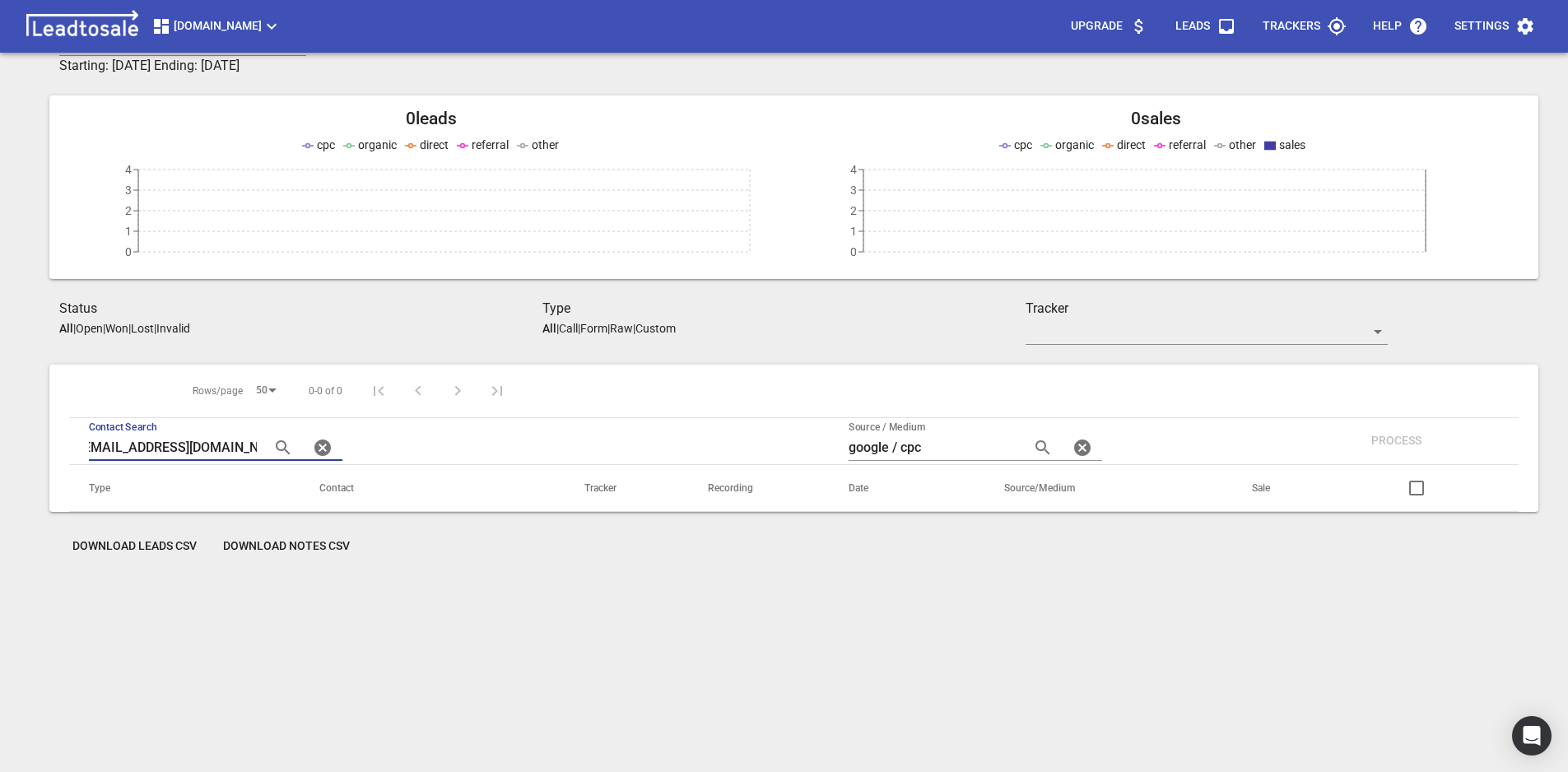
click at [219, 447] on input "info@emilymaybridal.com" at bounding box center [173, 448] width 168 height 26
click at [213, 453] on input "text" at bounding box center [173, 448] width 168 height 26
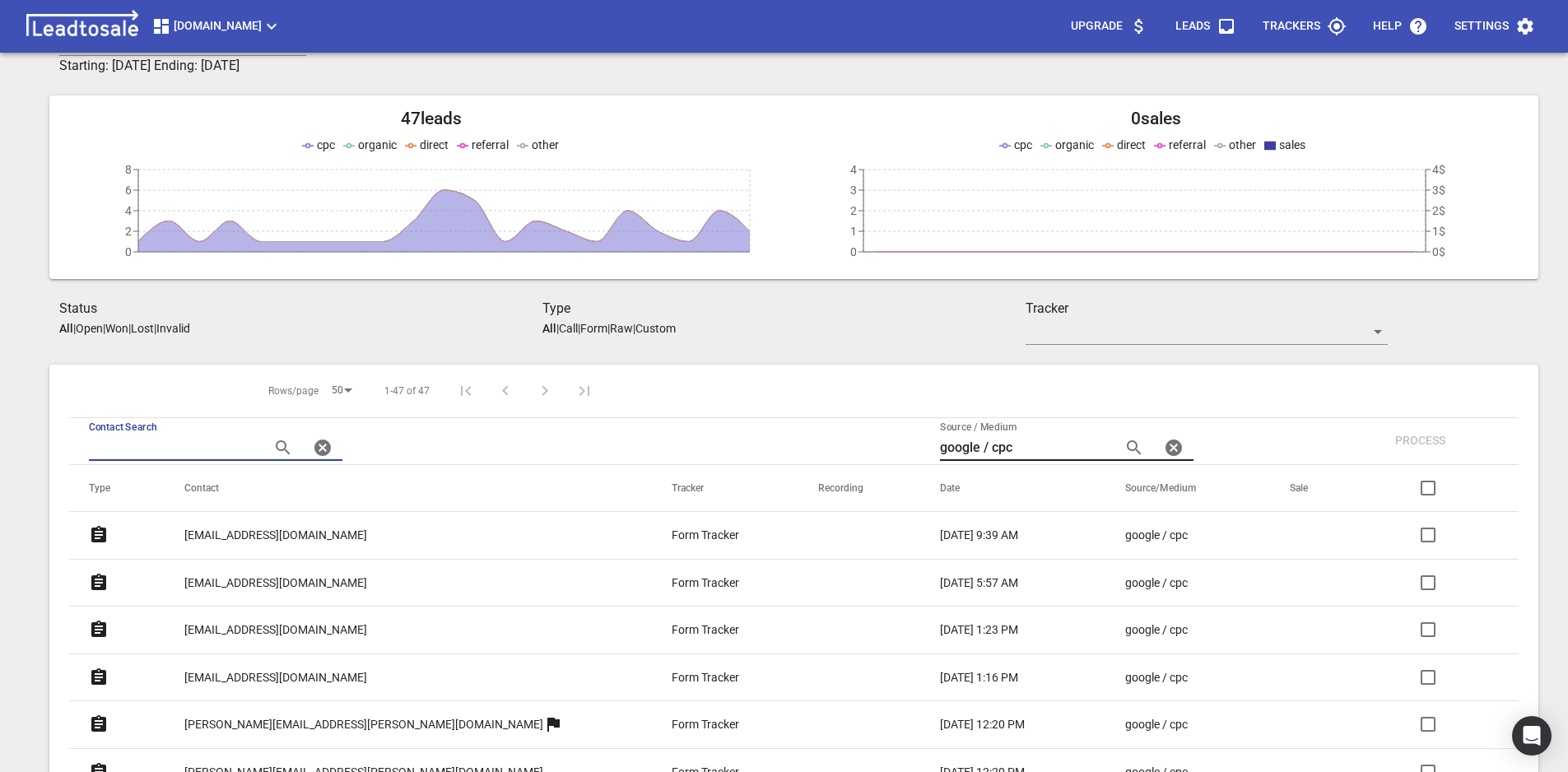
click at [974, 451] on input "google / cpc" at bounding box center [1023, 448] width 168 height 26
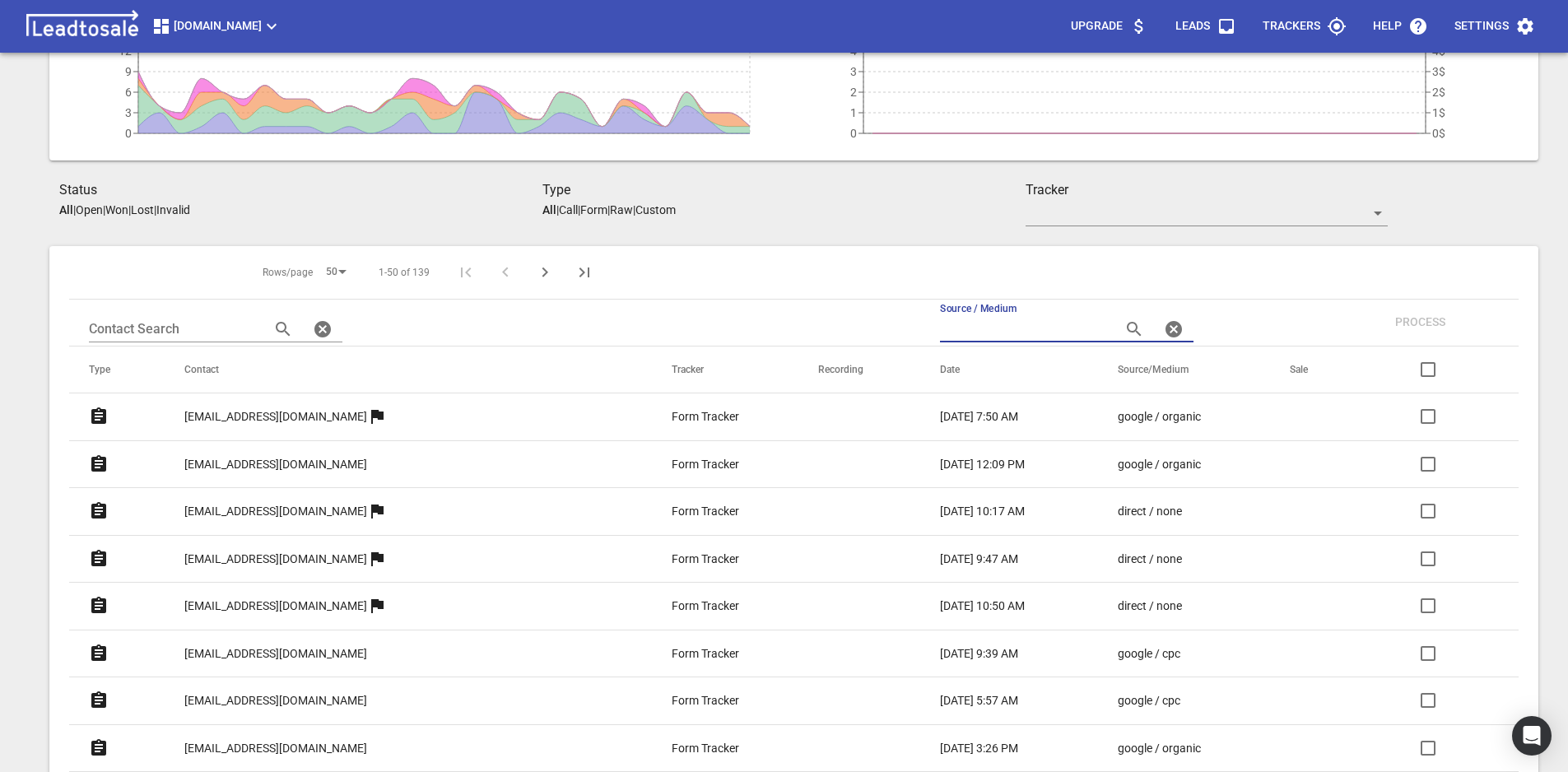
scroll to position [190, 0]
drag, startPoint x: 201, startPoint y: 419, endPoint x: 335, endPoint y: 419, distance: 134.0
click at [335, 419] on td "info@emilymaybridal.com" at bounding box center [408, 418] width 487 height 48
